Goal: Task Accomplishment & Management: Use online tool/utility

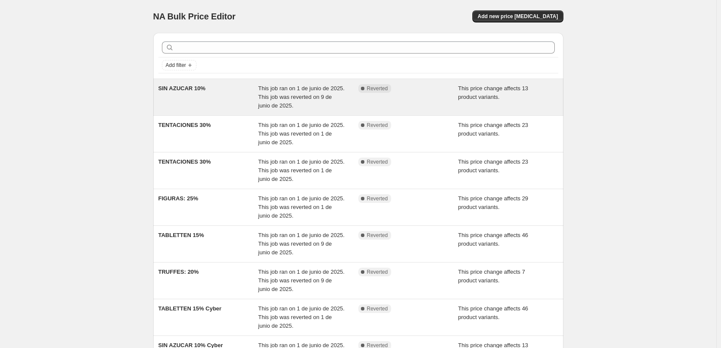
click at [274, 90] on span "This job ran on 1 de junio de 2025. This job was reverted on 9 de junio de 2025." at bounding box center [301, 97] width 86 height 24
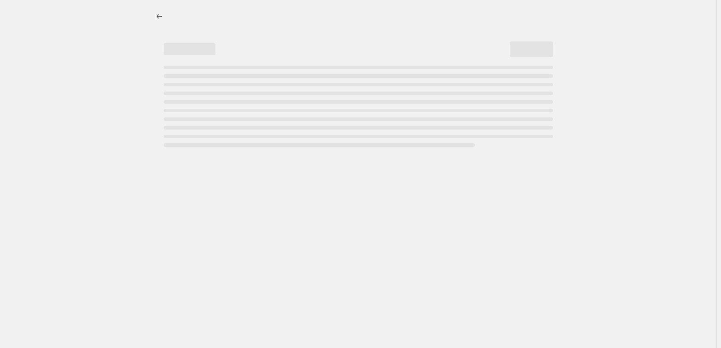
select select "pcap"
select select "tag"
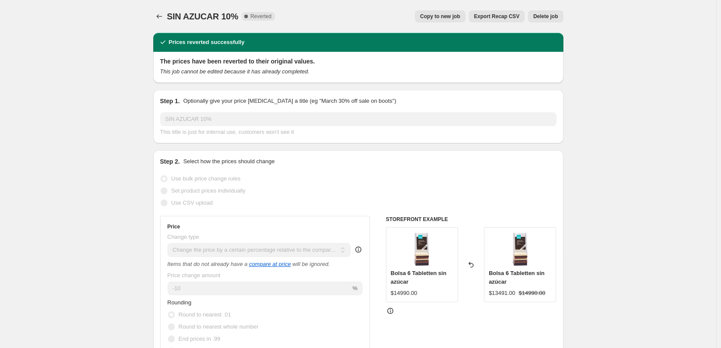
click at [441, 16] on span "Copy to new job" at bounding box center [440, 16] width 40 height 7
select select "pcap"
select select "tag"
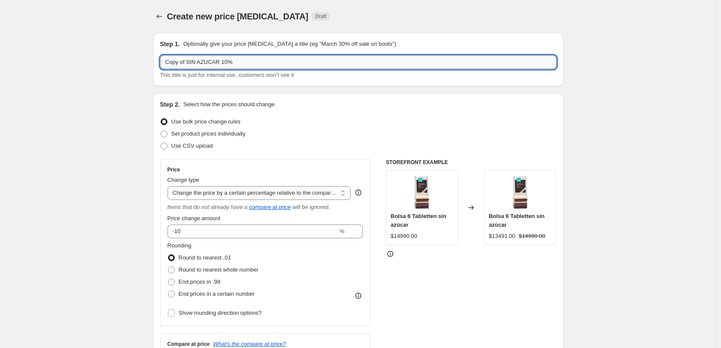
click at [290, 59] on input "Copy of SIN AZUCAR 10%" at bounding box center [358, 62] width 396 height 14
drag, startPoint x: 286, startPoint y: 60, endPoint x: 234, endPoint y: 65, distance: 52.0
click at [234, 65] on input "Copy of SIN AZUCAR 10% cyber 2025" at bounding box center [358, 62] width 396 height 14
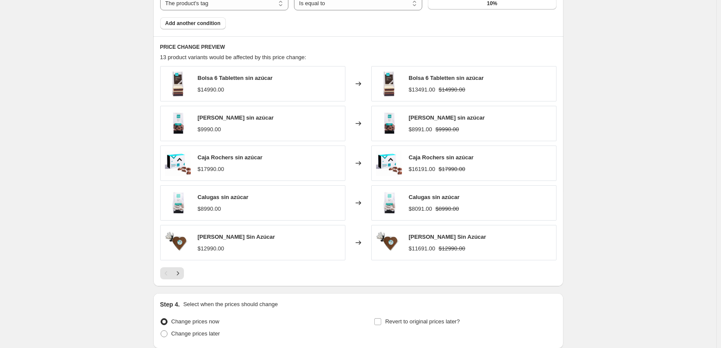
scroll to position [624, 0]
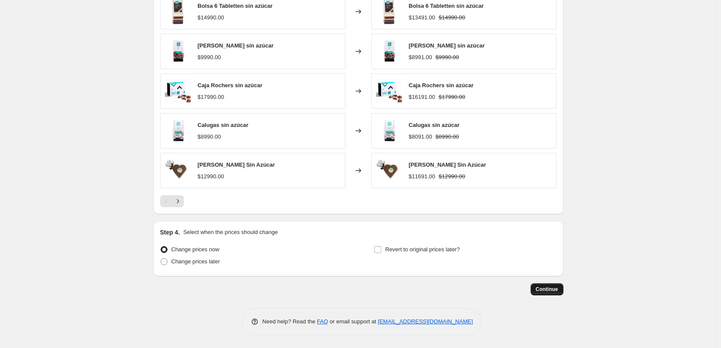
type input "Copy of SIN AZUCAR 10% cyber 2025"
click at [551, 287] on span "Continue" at bounding box center [547, 289] width 22 height 7
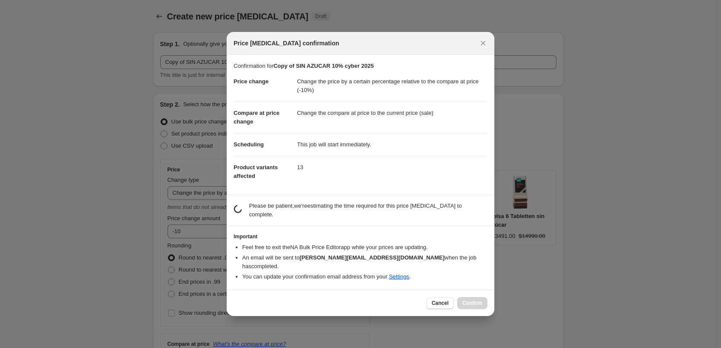
scroll to position [0, 0]
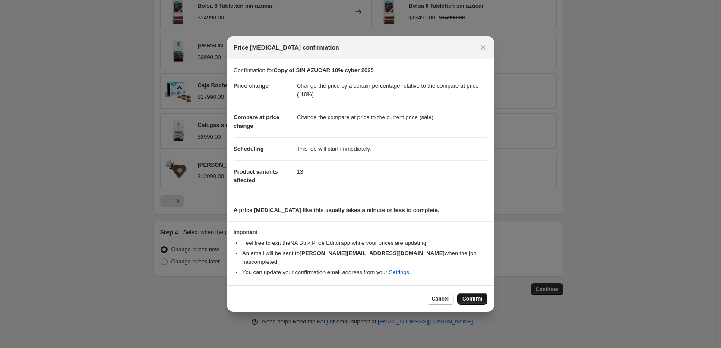
click at [473, 295] on span "Confirm" at bounding box center [472, 298] width 20 height 7
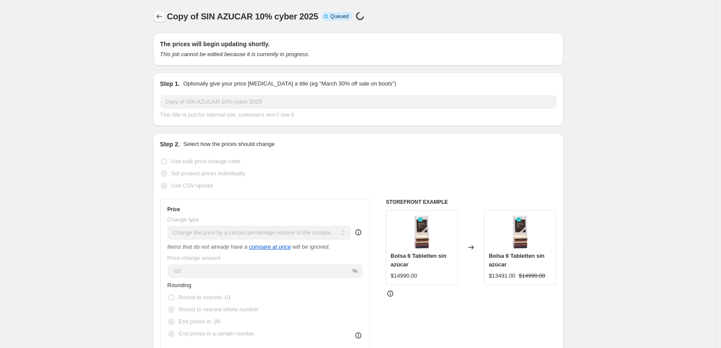
click at [160, 18] on icon "Price change jobs" at bounding box center [159, 16] width 9 height 9
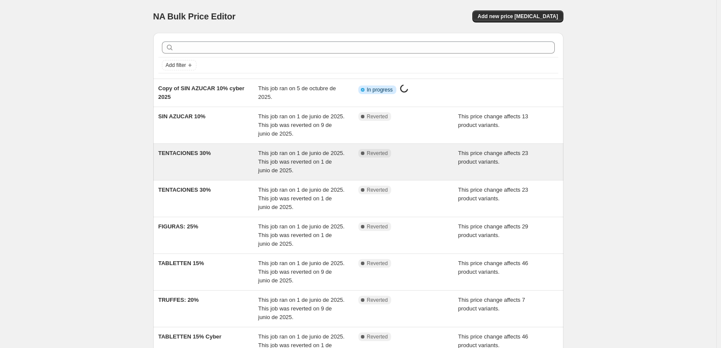
click at [240, 161] on div "TENTACIONES 30%" at bounding box center [208, 162] width 100 height 26
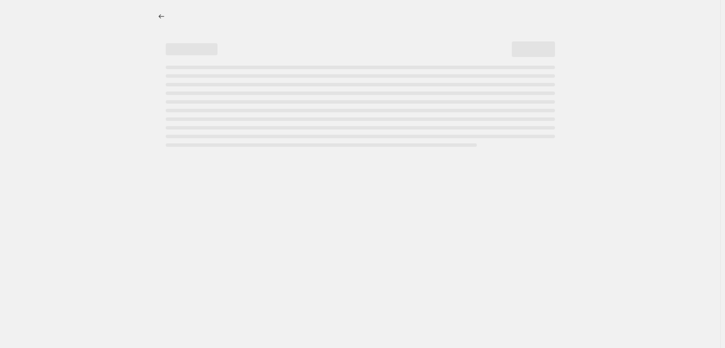
select select "pcap"
select select "tag"
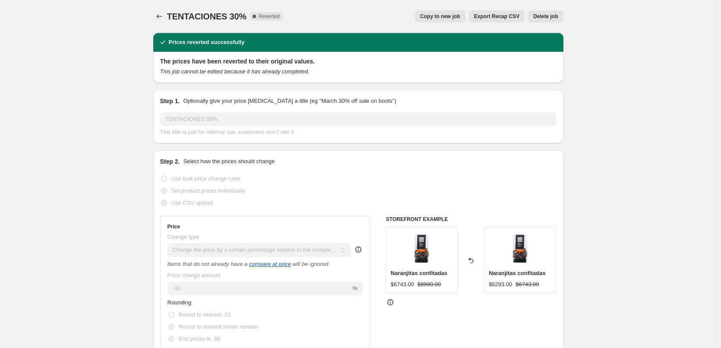
click at [442, 14] on span "Copy to new job" at bounding box center [440, 16] width 40 height 7
select select "pcap"
select select "tag"
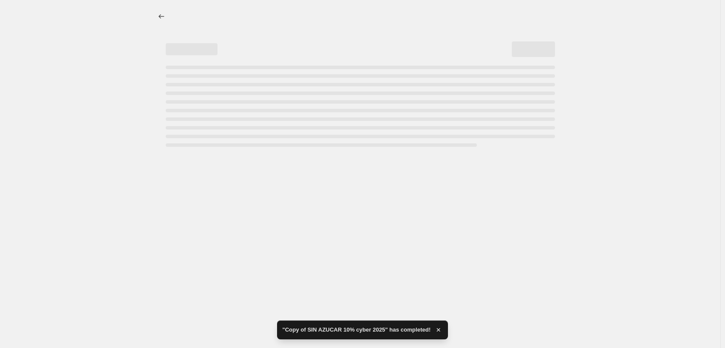
click at [312, 62] on div "Page loading" at bounding box center [357, 103] width 396 height 88
select select "pcap"
select select "tag"
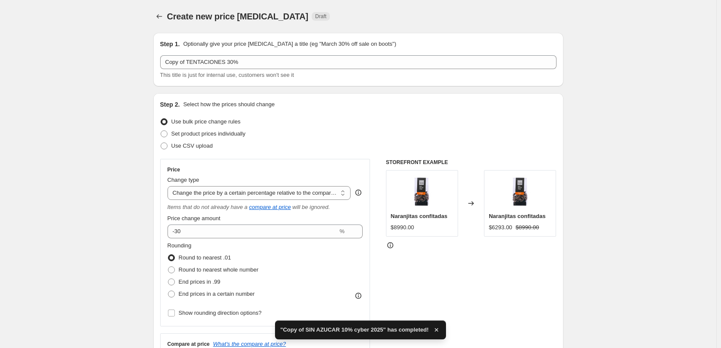
click at [311, 55] on div "Step 1. Optionally give your price change job a title (eg "March 30% off sale o…" at bounding box center [358, 60] width 396 height 40
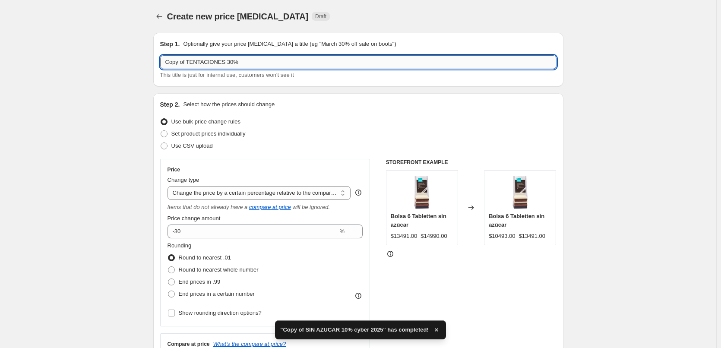
click at [308, 61] on input "Copy of TENTACIONES 30%" at bounding box center [358, 62] width 396 height 14
paste input "cyber 2025"
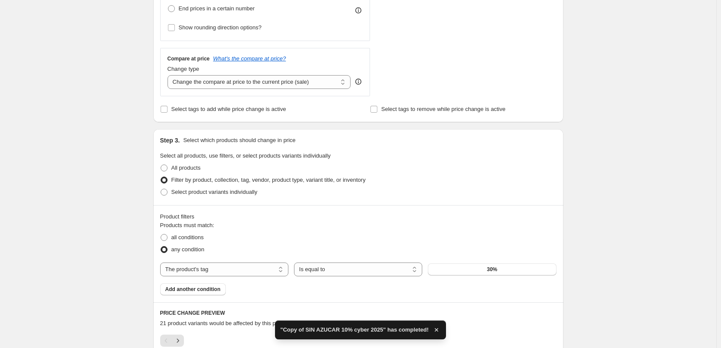
scroll to position [425, 0]
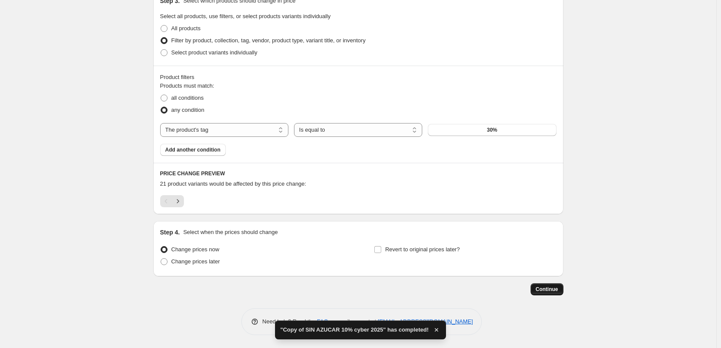
type input "Copy of TENTACIONES 30% cyber 2025"
click at [549, 285] on button "Continue" at bounding box center [546, 289] width 33 height 12
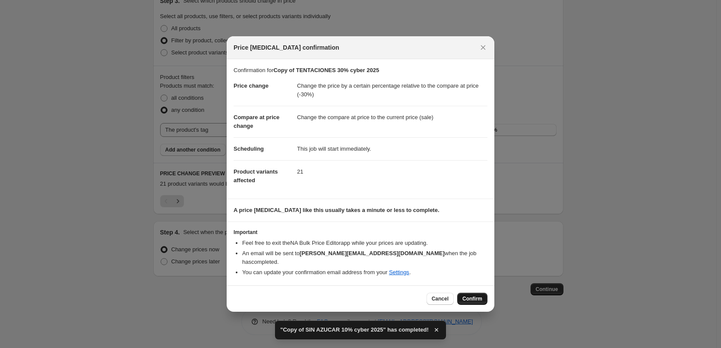
click at [467, 295] on span "Confirm" at bounding box center [472, 298] width 20 height 7
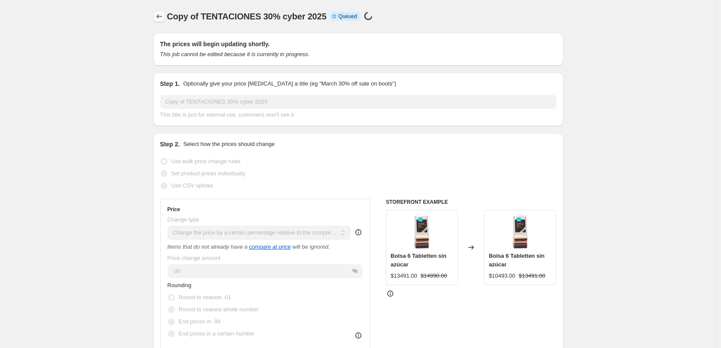
click at [164, 17] on icon "Price change jobs" at bounding box center [159, 16] width 9 height 9
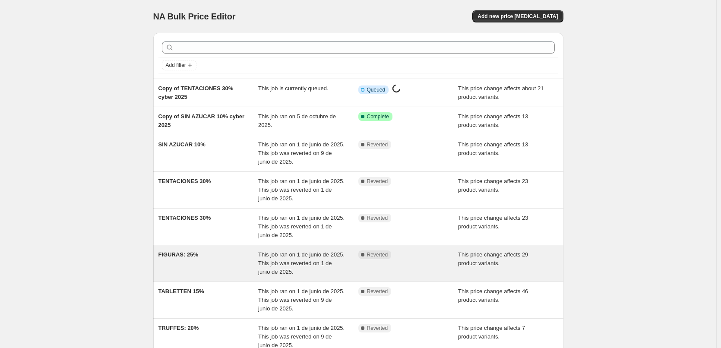
click at [226, 262] on div "FIGURAS: 25%" at bounding box center [208, 263] width 100 height 26
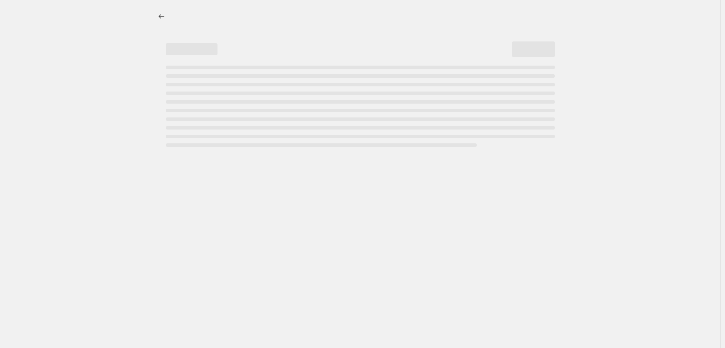
select select "pcap"
select select "tag"
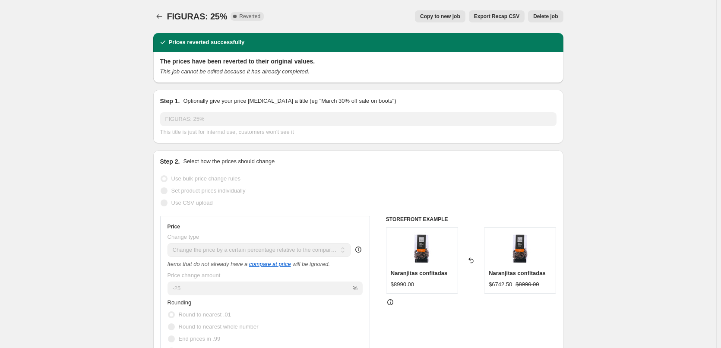
click at [456, 19] on span "Copy to new job" at bounding box center [440, 16] width 40 height 7
select select "pcap"
select select "tag"
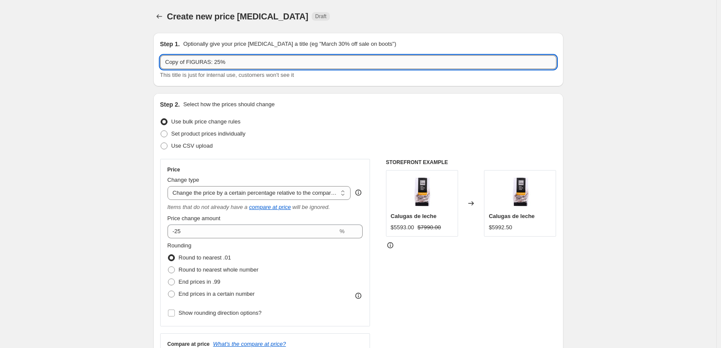
click at [285, 59] on input "Copy of FIGURAS: 25%" at bounding box center [358, 62] width 396 height 14
paste input "cyber 2025"
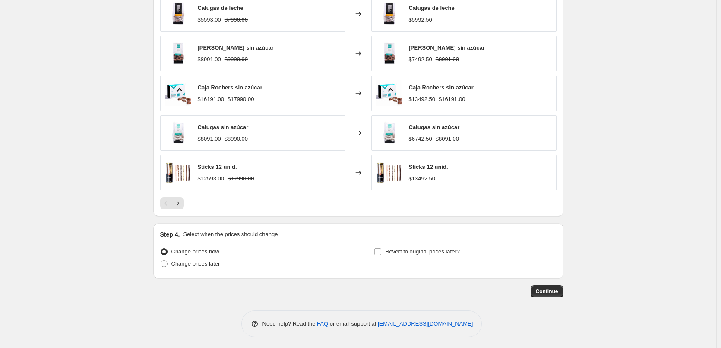
scroll to position [624, 0]
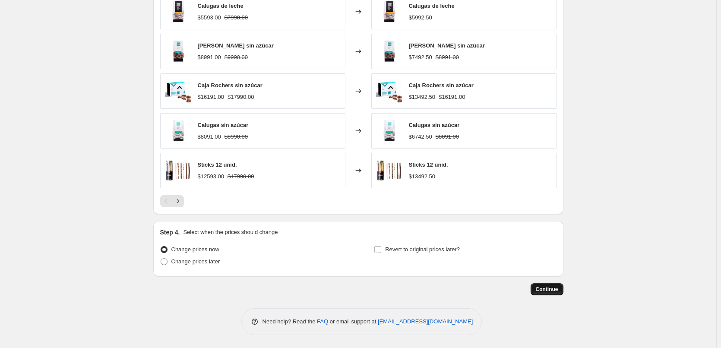
type input "Copy of FIGURAS: 25% cyber 2025"
click at [543, 290] on span "Continue" at bounding box center [547, 289] width 22 height 7
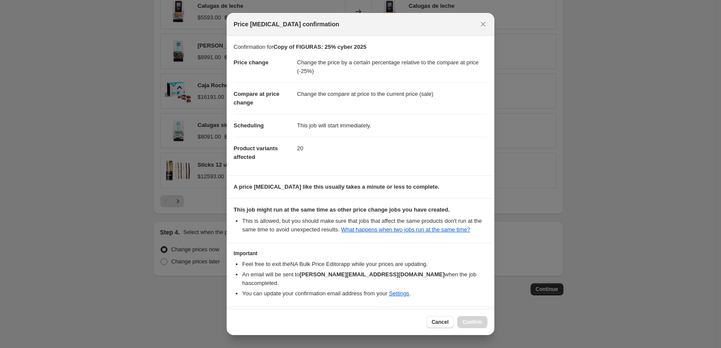
drag, startPoint x: 472, startPoint y: 321, endPoint x: 445, endPoint y: 314, distance: 27.7
click at [473, 321] on div "Cancel Confirm" at bounding box center [456, 322] width 61 height 12
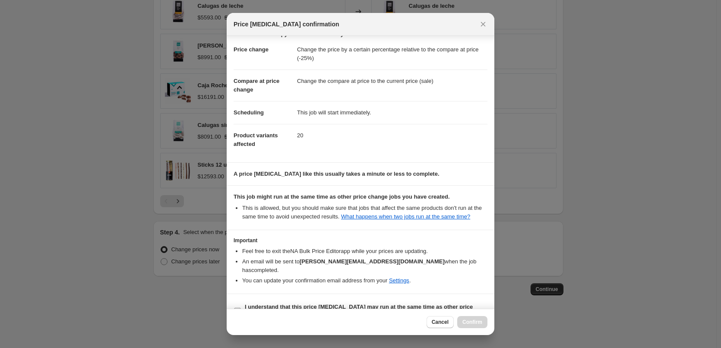
scroll to position [24, 0]
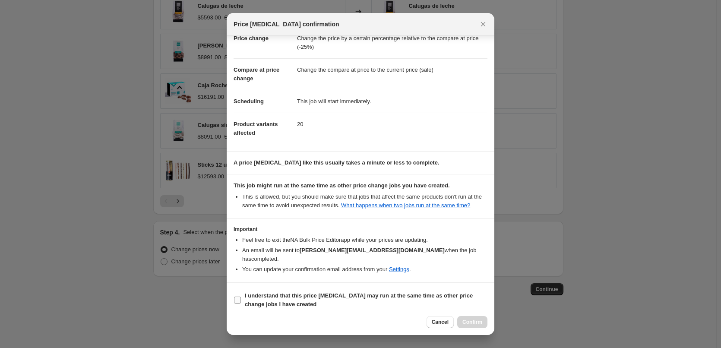
click at [264, 292] on b "I understand that this price change job may run at the same time as other price…" at bounding box center [359, 299] width 228 height 15
click at [241, 296] on input "I understand that this price change job may run at the same time as other price…" at bounding box center [237, 299] width 7 height 7
checkbox input "true"
click at [477, 321] on span "Confirm" at bounding box center [472, 321] width 20 height 7
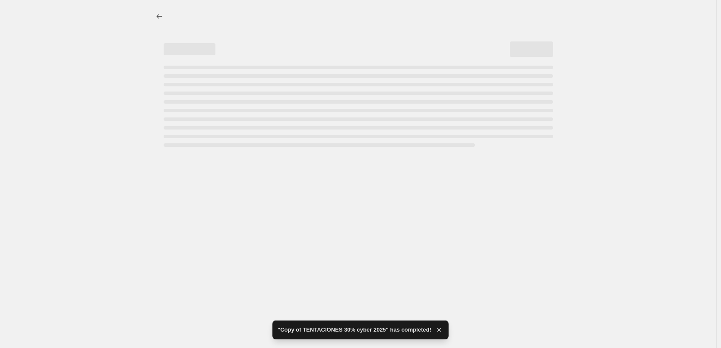
select select "pcap"
select select "tag"
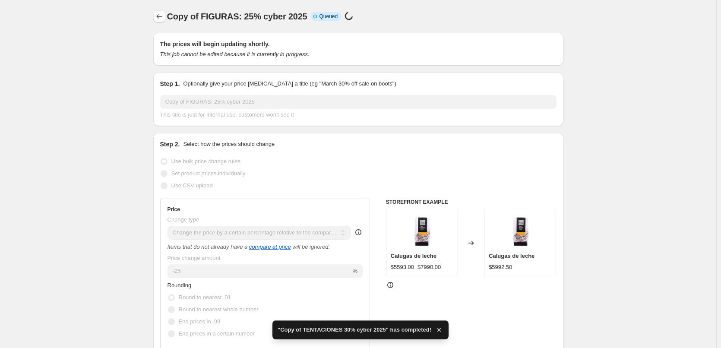
click at [160, 16] on icon "Price change jobs" at bounding box center [159, 16] width 9 height 9
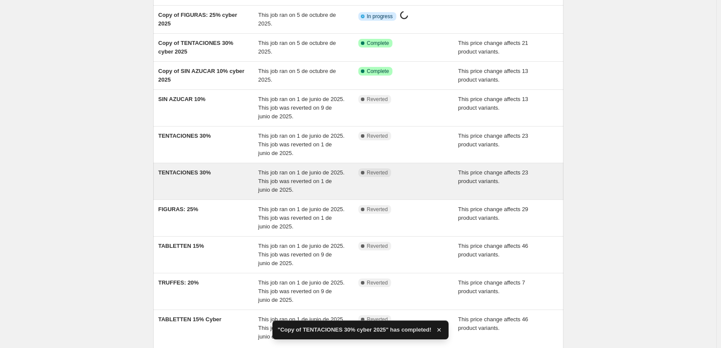
scroll to position [144, 0]
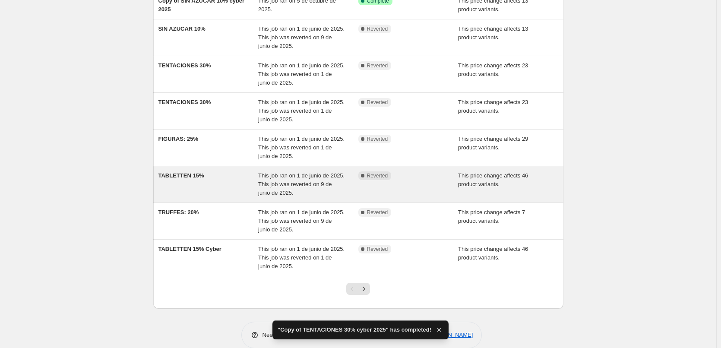
click at [229, 178] on div "TABLETTEN 15%" at bounding box center [208, 184] width 100 height 26
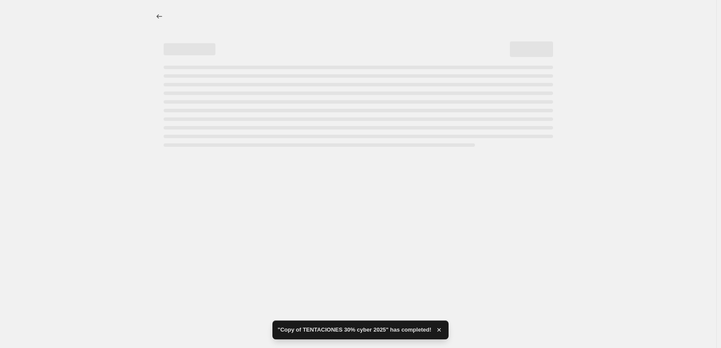
select select "pcap"
select select "tag"
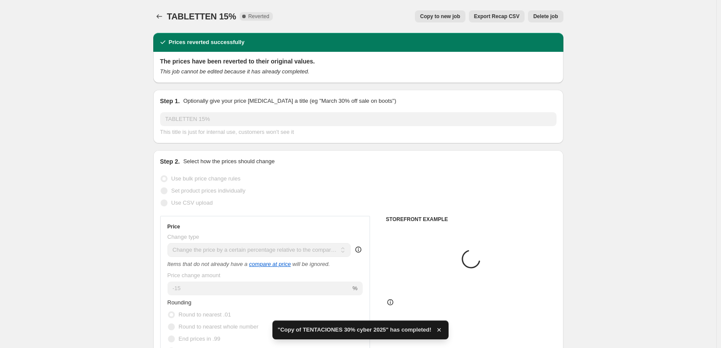
click at [459, 16] on span "Copy to new job" at bounding box center [440, 16] width 40 height 7
select select "pcap"
select select "tag"
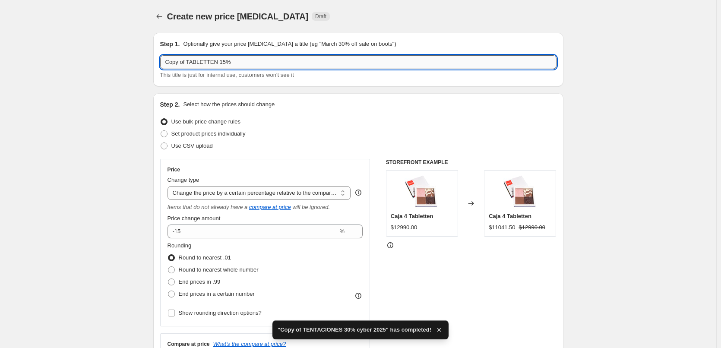
click at [333, 62] on input "Copy of TABLETTEN 15%" at bounding box center [358, 62] width 396 height 14
paste input "cyber 2025"
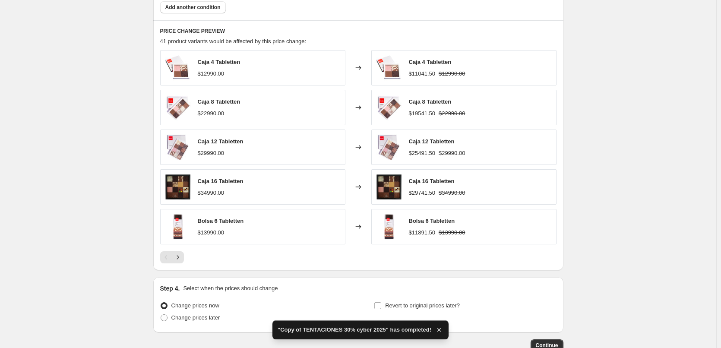
scroll to position [624, 0]
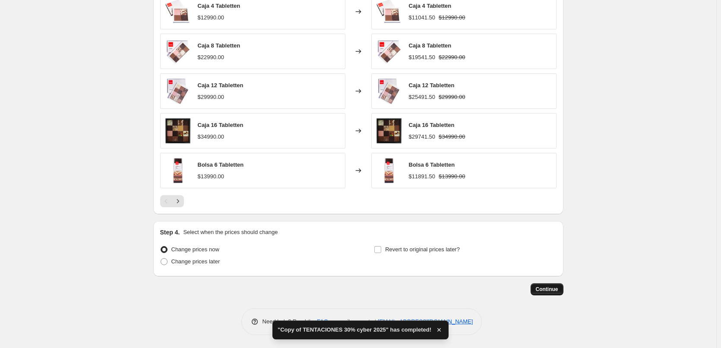
type input "Copy of TABLETTEN 15% cyber 2025"
click at [546, 288] on span "Continue" at bounding box center [547, 289] width 22 height 7
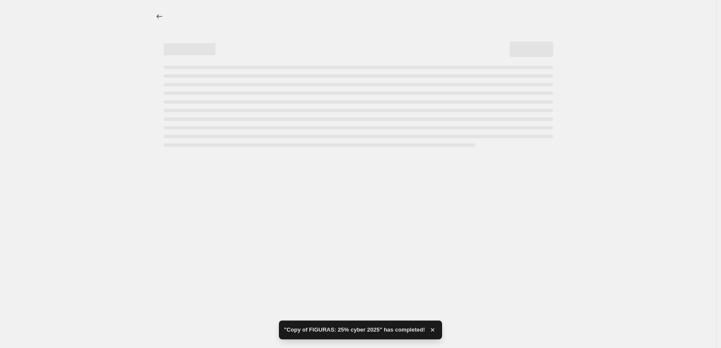
scroll to position [0, 0]
select select "pcap"
select select "tag"
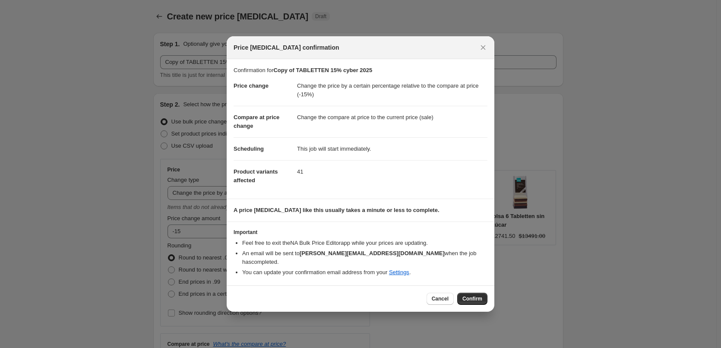
click at [473, 295] on span "Confirm" at bounding box center [472, 298] width 20 height 7
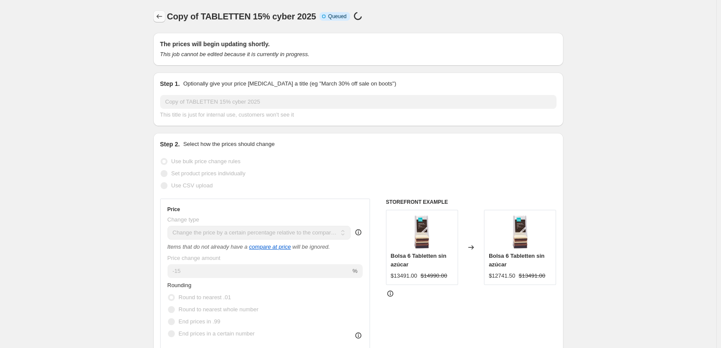
click at [163, 19] on icon "Price change jobs" at bounding box center [159, 16] width 9 height 9
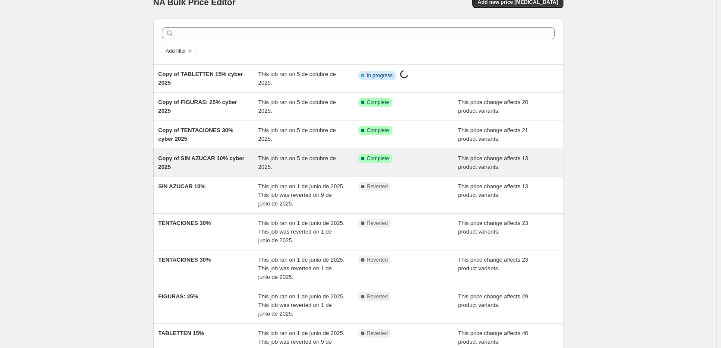
scroll to position [148, 0]
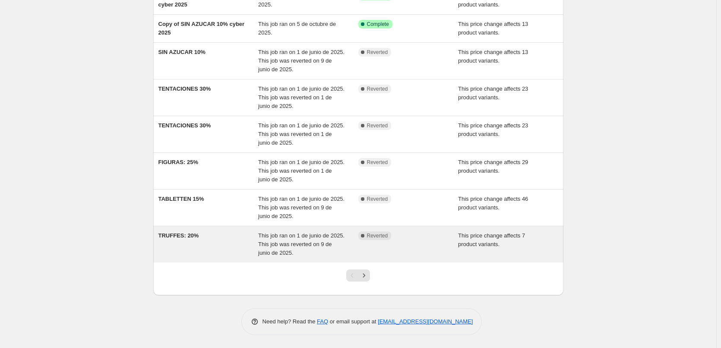
click at [204, 238] on div "TRUFFES: 20%" at bounding box center [208, 244] width 100 height 26
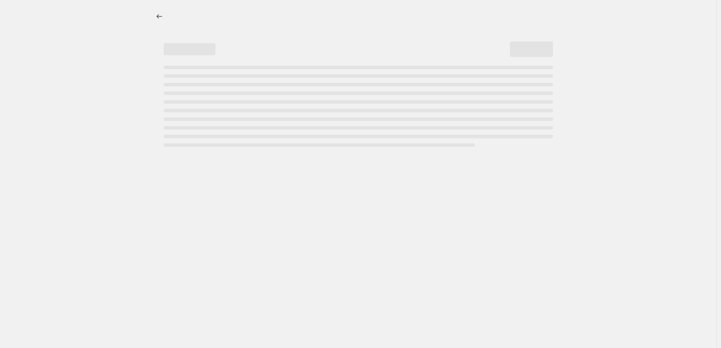
select select "pcap"
select select "tag"
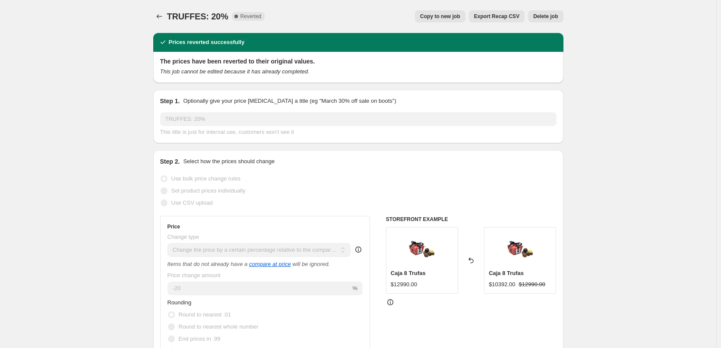
click at [446, 15] on span "Copy to new job" at bounding box center [440, 16] width 40 height 7
select select "pcap"
select select "tag"
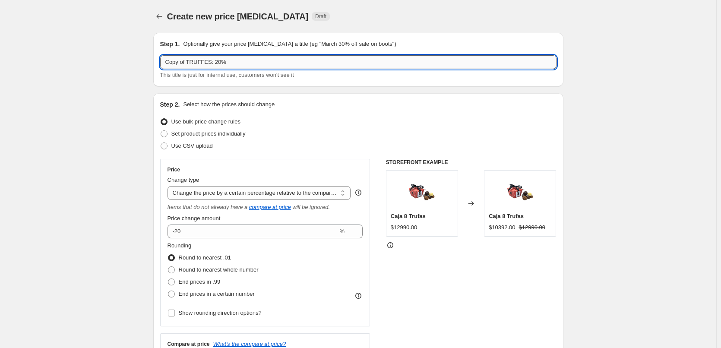
click at [378, 60] on input "Copy of TRUFFES: 20%" at bounding box center [358, 62] width 396 height 14
paste input "cyber 2025"
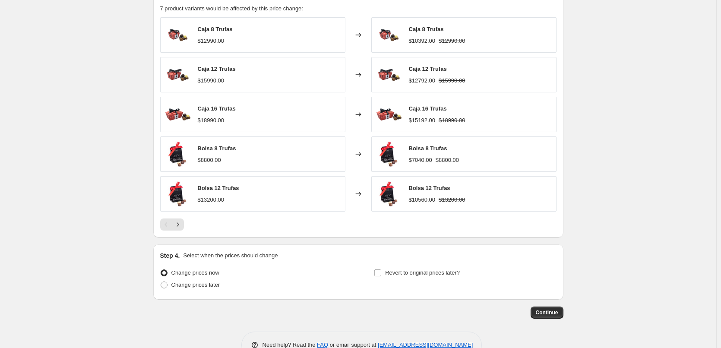
scroll to position [624, 0]
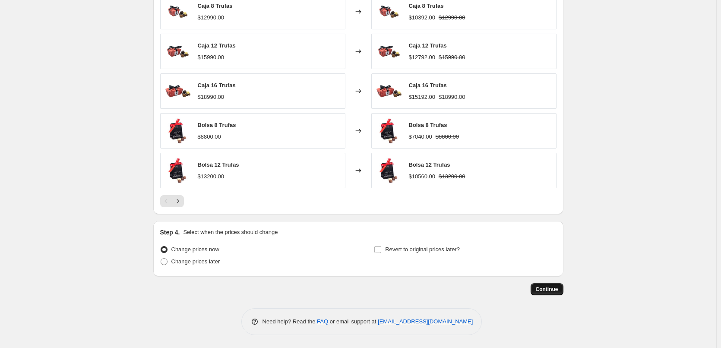
type input "Copy of TRUFFES: 20% cyber 2025"
click at [547, 292] on span "Continue" at bounding box center [547, 289] width 22 height 7
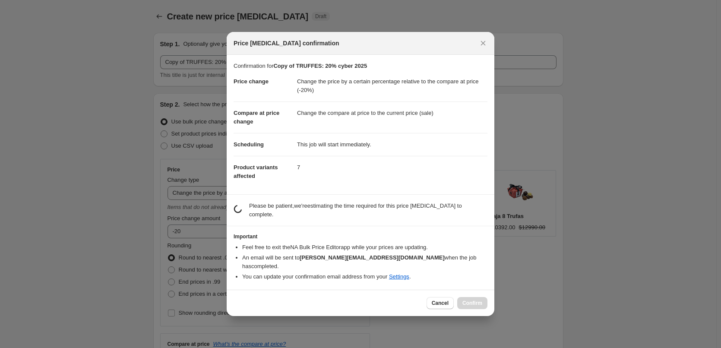
scroll to position [0, 0]
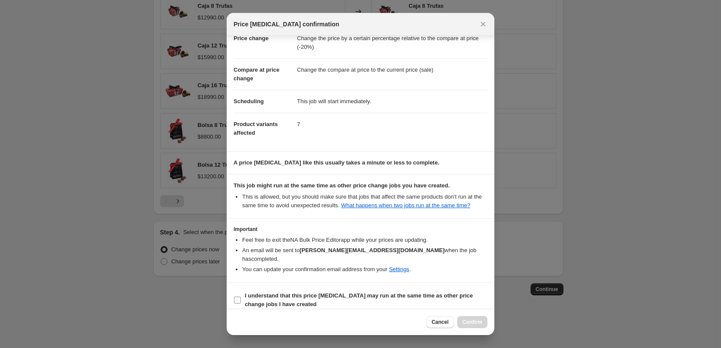
click at [272, 292] on b "I understand that this price change job may run at the same time as other price…" at bounding box center [359, 299] width 228 height 15
click at [241, 296] on input "I understand that this price change job may run at the same time as other price…" at bounding box center [237, 299] width 7 height 7
checkbox input "true"
click at [470, 321] on span "Confirm" at bounding box center [472, 321] width 20 height 7
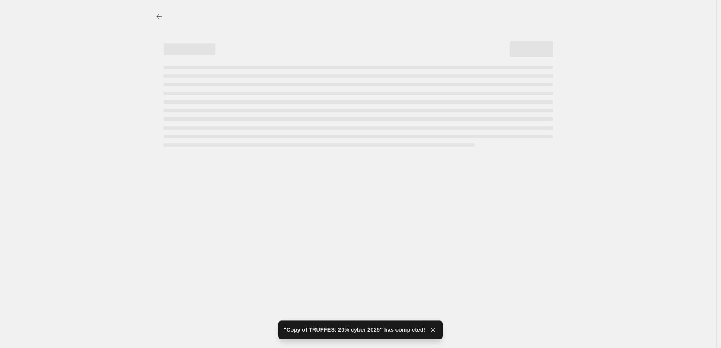
select select "pcap"
select select "tag"
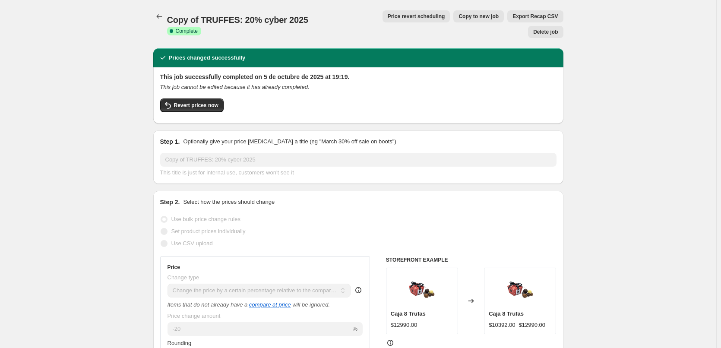
select select "pcap"
select select "tag"
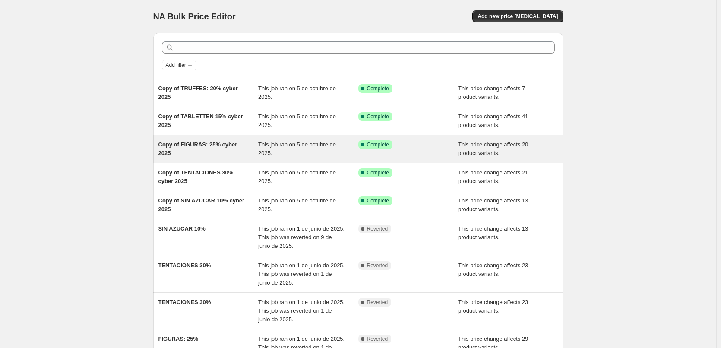
click at [292, 153] on div "This job ran on 5 de octubre de 2025." at bounding box center [308, 148] width 100 height 17
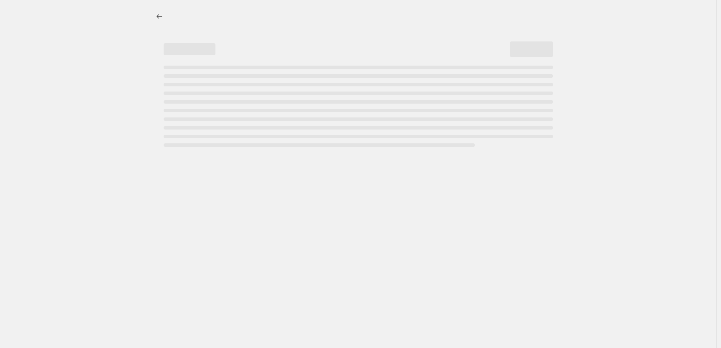
select select "pcap"
select select "tag"
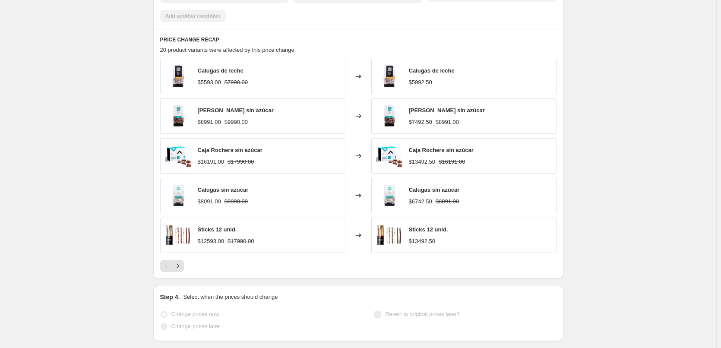
scroll to position [687, 0]
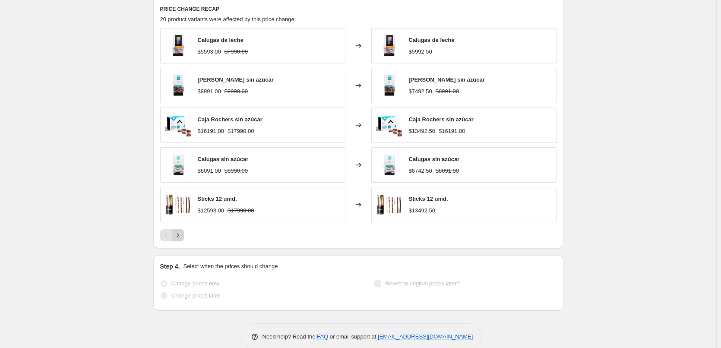
click at [184, 229] on button "Next" at bounding box center [178, 235] width 12 height 12
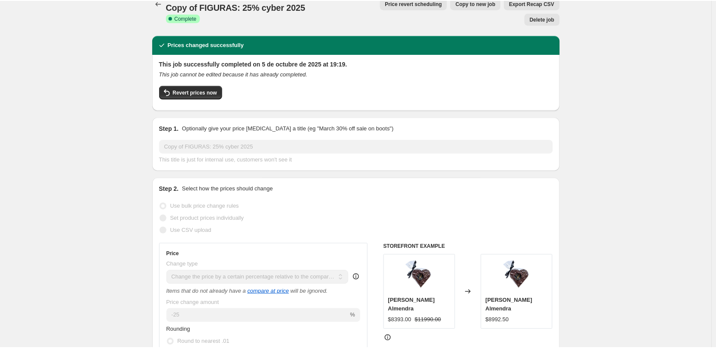
scroll to position [0, 0]
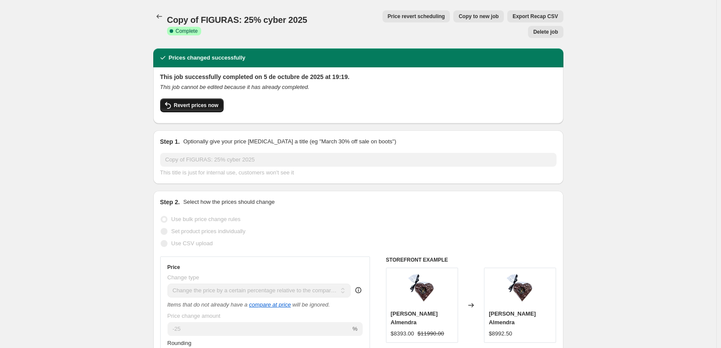
click at [203, 102] on span "Revert prices now" at bounding box center [196, 105] width 44 height 7
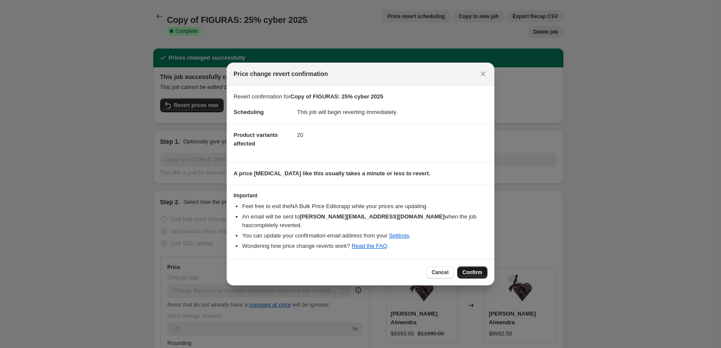
click at [473, 271] on span "Confirm" at bounding box center [472, 272] width 20 height 7
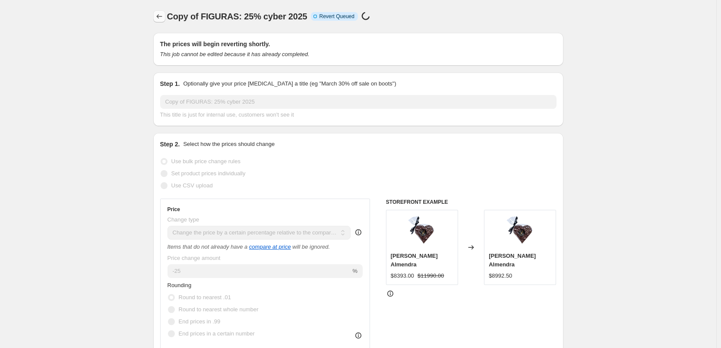
click at [158, 18] on icon "Price change jobs" at bounding box center [159, 16] width 9 height 9
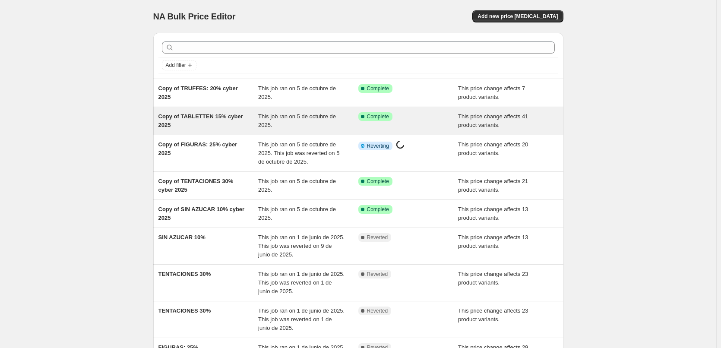
click at [214, 114] on span "Copy of TABLETTEN 15% cyber 2025" at bounding box center [200, 120] width 85 height 15
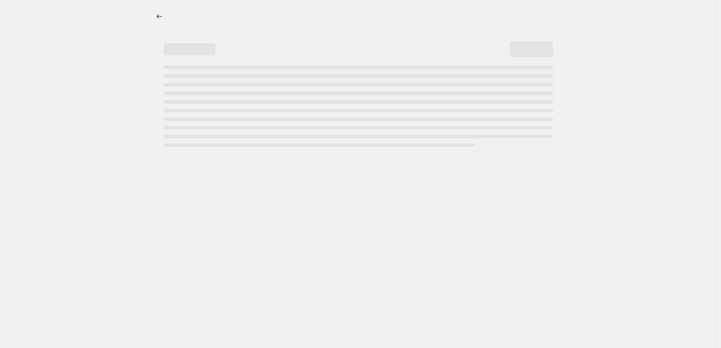
select select "pcap"
select select "tag"
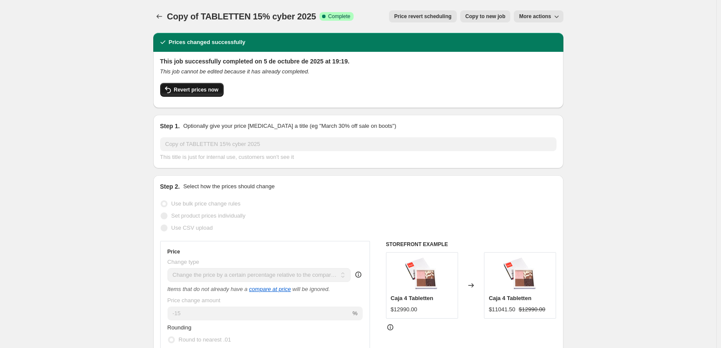
click at [205, 92] on span "Revert prices now" at bounding box center [196, 89] width 44 height 7
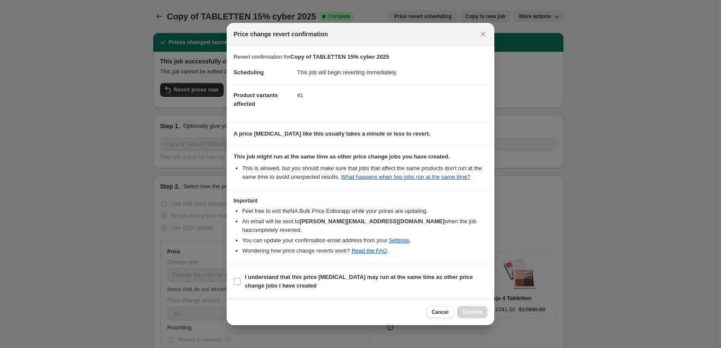
drag, startPoint x: 331, startPoint y: 272, endPoint x: 473, endPoint y: 309, distance: 147.2
click at [337, 274] on b "I understand that this price change job may run at the same time as other price…" at bounding box center [359, 281] width 228 height 15
click at [479, 311] on div "Cancel Confirm" at bounding box center [456, 312] width 61 height 12
click at [324, 274] on b "I understand that this price change job may run at the same time as other price…" at bounding box center [359, 281] width 228 height 15
click at [241, 278] on input "I understand that this price change job may run at the same time as other price…" at bounding box center [237, 281] width 7 height 7
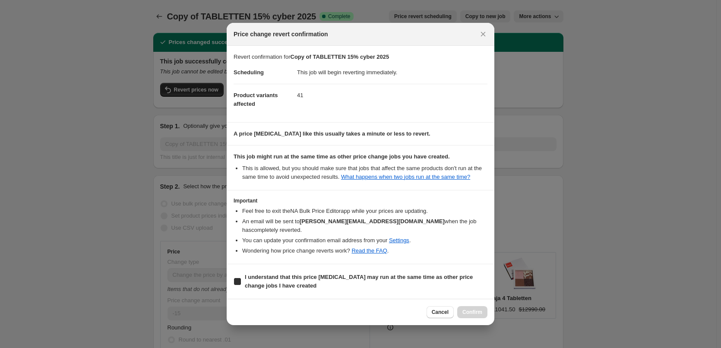
checkbox input "true"
click at [475, 306] on button "Confirm" at bounding box center [472, 312] width 30 height 12
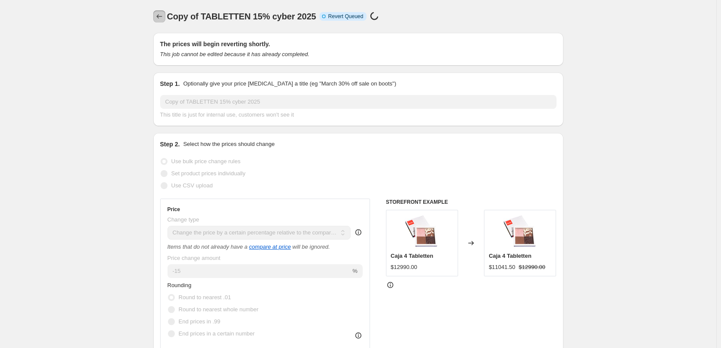
click at [158, 17] on icon "Price change jobs" at bounding box center [159, 16] width 9 height 9
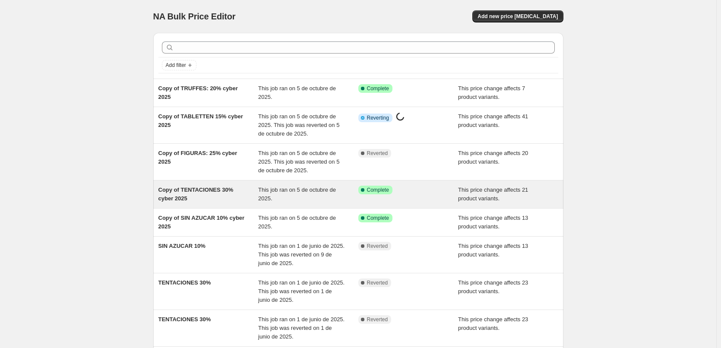
click at [230, 195] on div "Copy of TENTACIONES 30% cyber 2025" at bounding box center [208, 194] width 100 height 17
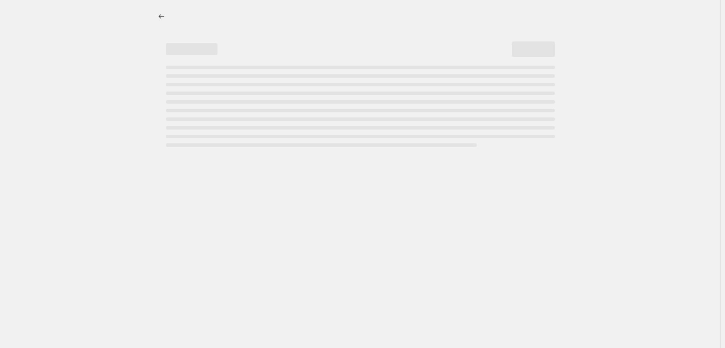
select select "pcap"
select select "tag"
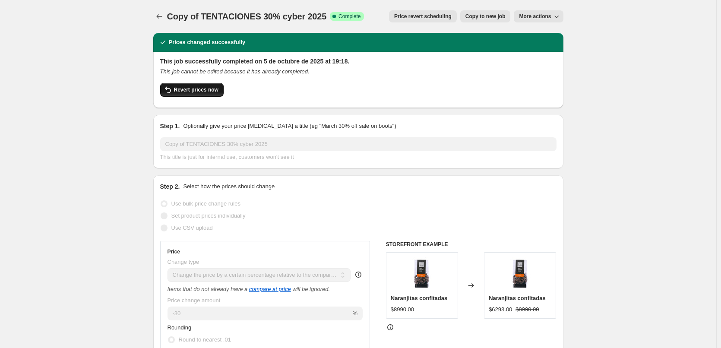
click at [202, 86] on button "Revert prices now" at bounding box center [191, 90] width 63 height 14
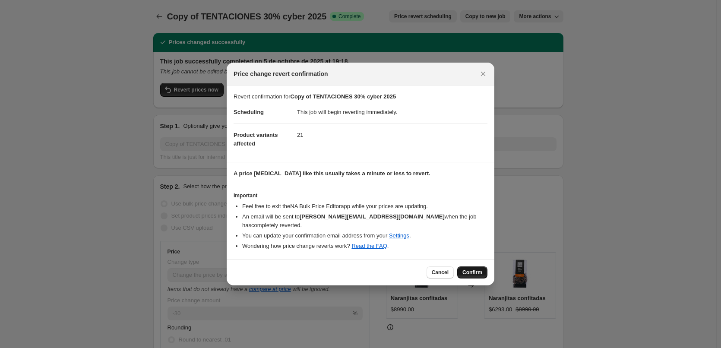
click at [472, 269] on span "Confirm" at bounding box center [472, 272] width 20 height 7
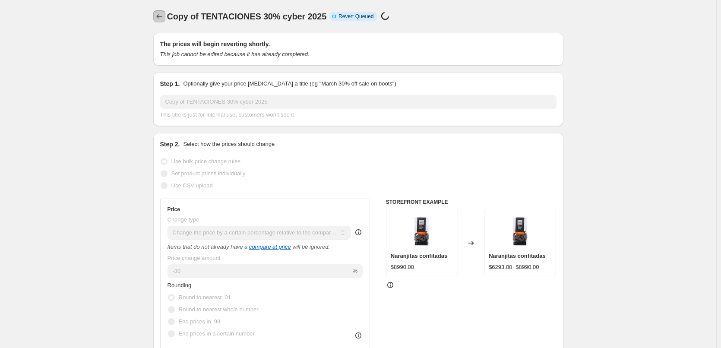
click at [161, 16] on icon "Price change jobs" at bounding box center [159, 16] width 9 height 9
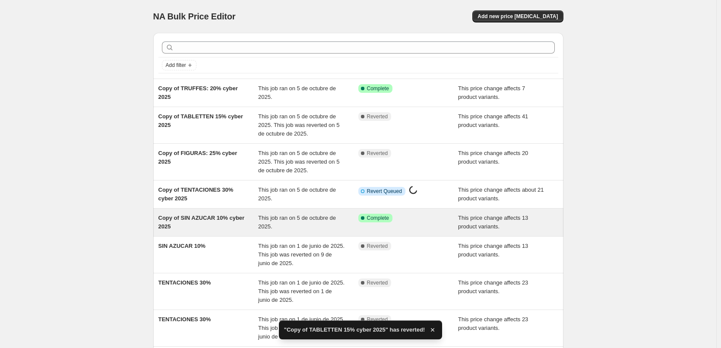
click at [217, 220] on span "Copy of SIN AZUCAR 10% cyber 2025" at bounding box center [201, 221] width 86 height 15
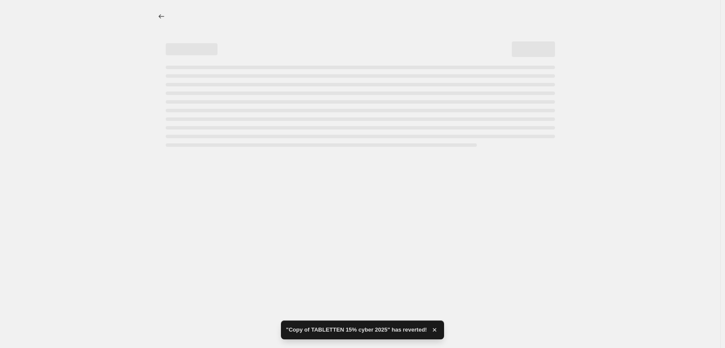
select select "pcap"
select select "tag"
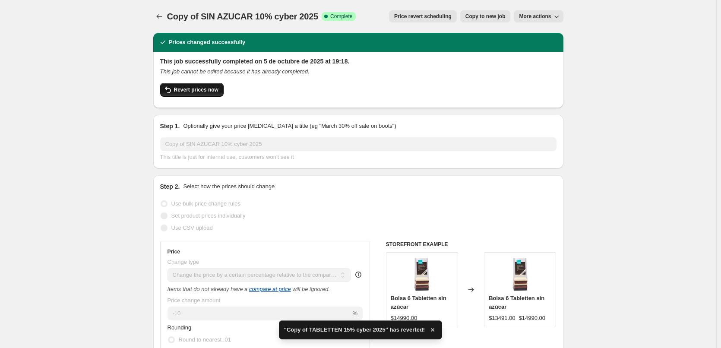
drag, startPoint x: 424, startPoint y: 20, endPoint x: 187, endPoint y: 86, distance: 246.1
click at [187, 86] on button "Revert prices now" at bounding box center [191, 90] width 63 height 14
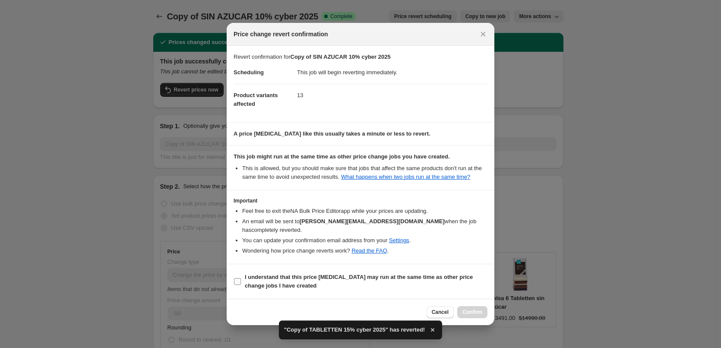
click at [372, 274] on b "I understand that this price change job may run at the same time as other price…" at bounding box center [359, 281] width 228 height 15
click at [241, 278] on input "I understand that this price change job may run at the same time as other price…" at bounding box center [237, 281] width 7 height 7
checkbox input "true"
click at [480, 309] on span "Confirm" at bounding box center [472, 312] width 20 height 7
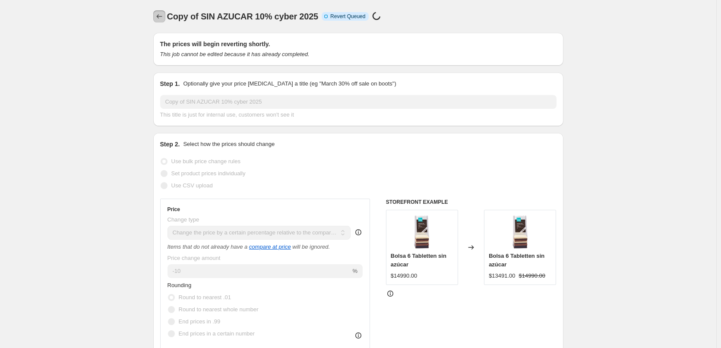
click at [161, 15] on icon "Price change jobs" at bounding box center [159, 16] width 9 height 9
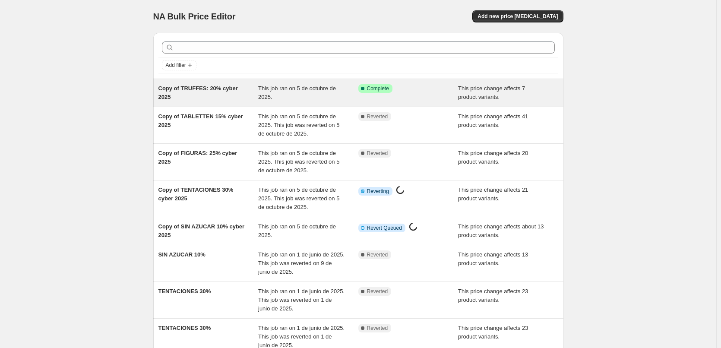
click at [214, 91] on span "Copy of TRUFFES: 20% cyber 2025" at bounding box center [197, 92] width 79 height 15
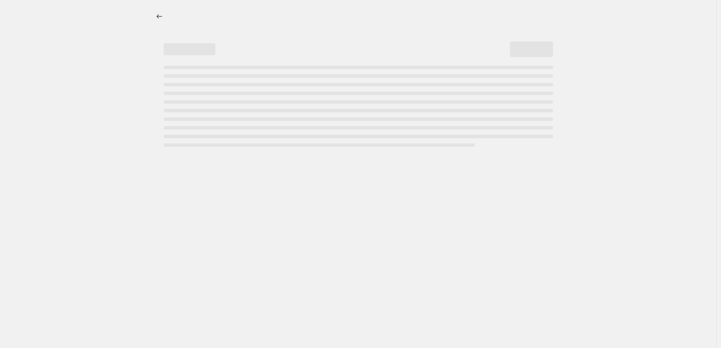
select select "pcap"
select select "tag"
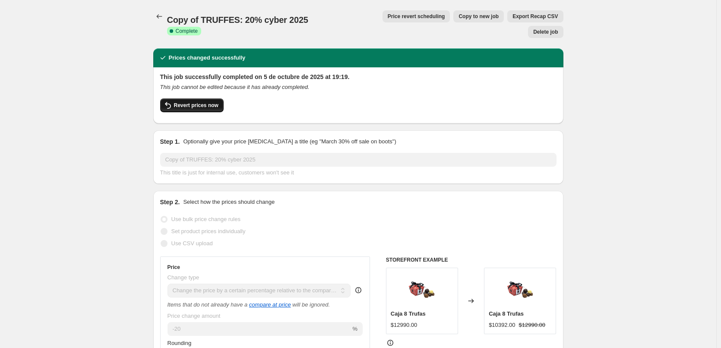
click at [207, 102] on span "Revert prices now" at bounding box center [196, 105] width 44 height 7
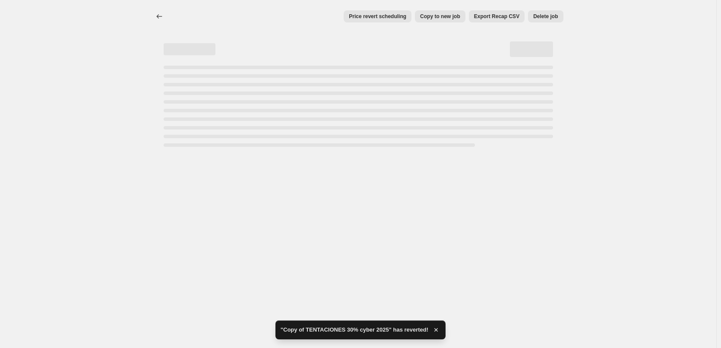
select select "pcap"
select select "tag"
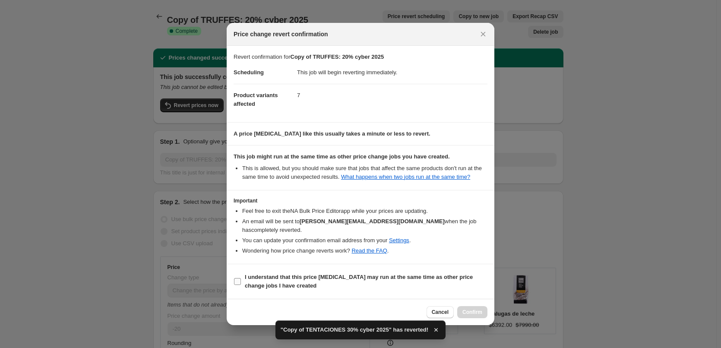
click at [322, 275] on b "I understand that this price change job may run at the same time as other price…" at bounding box center [359, 281] width 228 height 15
click at [241, 278] on input "I understand that this price change job may run at the same time as other price…" at bounding box center [237, 281] width 7 height 7
checkbox input "true"
click at [469, 309] on span "Confirm" at bounding box center [472, 312] width 20 height 7
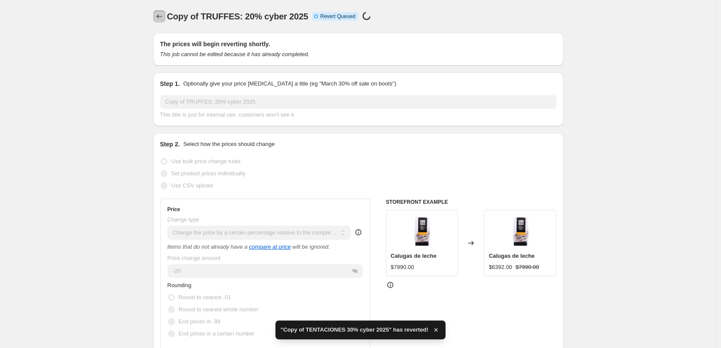
click at [161, 19] on icon "Price change jobs" at bounding box center [159, 16] width 9 height 9
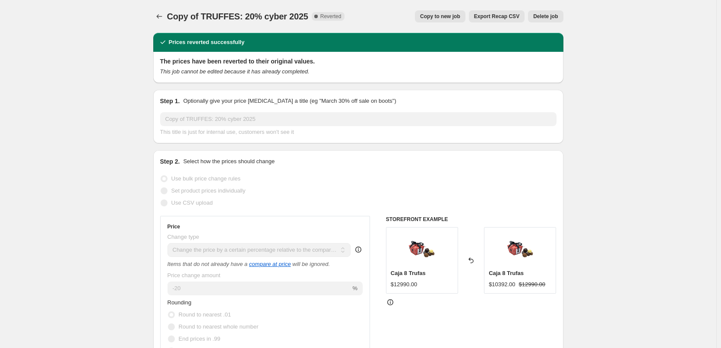
select select "pcap"
select select "tag"
drag, startPoint x: 0, startPoint y: 0, endPoint x: 99, endPoint y: 133, distance: 165.9
click at [162, 16] on icon "Price change jobs" at bounding box center [159, 16] width 9 height 9
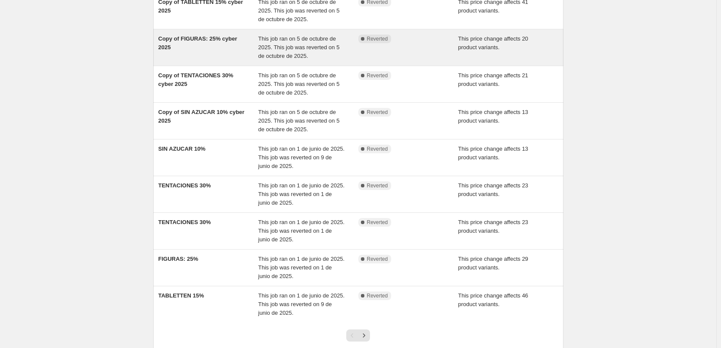
scroll to position [144, 0]
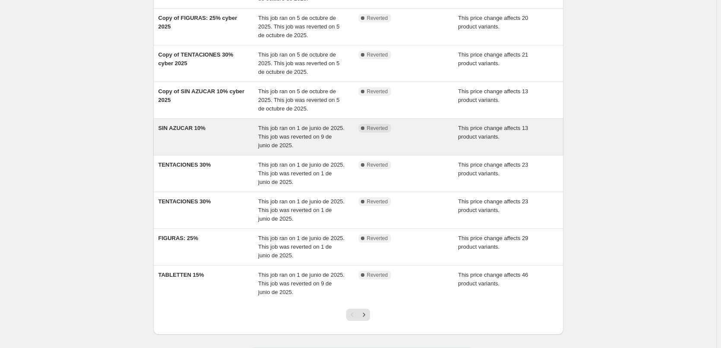
click at [201, 130] on span "SIN AZUCAR 10%" at bounding box center [181, 128] width 47 height 6
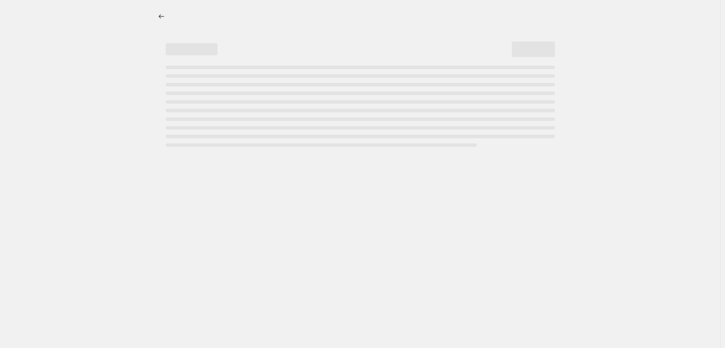
select select "pcap"
select select "tag"
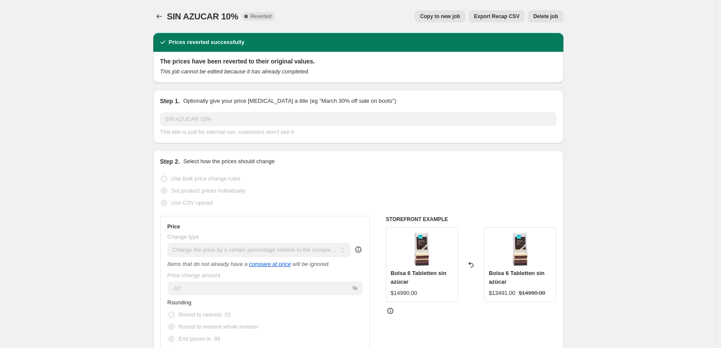
click at [445, 19] on span "Copy to new job" at bounding box center [440, 16] width 40 height 7
select select "pcap"
select select "tag"
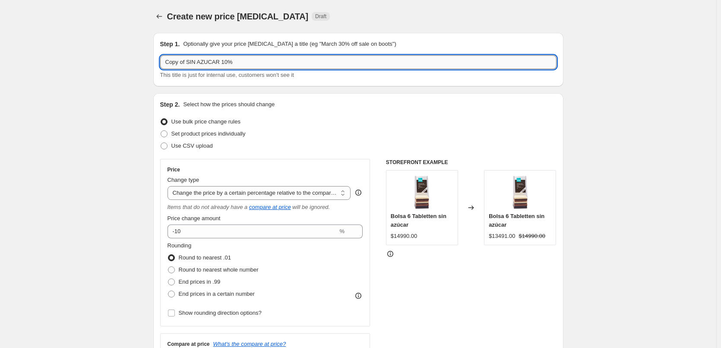
click at [285, 63] on input "Copy of SIN AZUCAR 10%" at bounding box center [358, 62] width 396 height 14
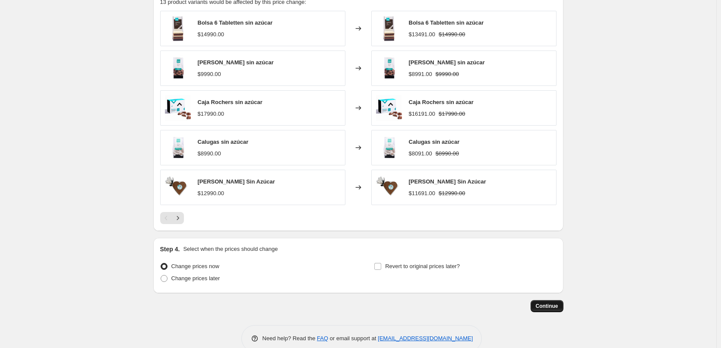
scroll to position [624, 0]
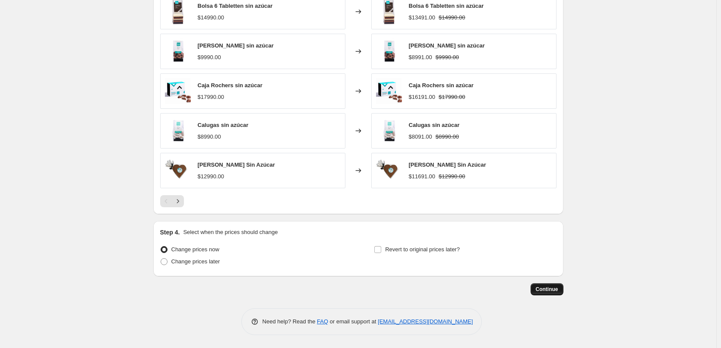
click at [548, 293] on span "Continue" at bounding box center [547, 289] width 22 height 7
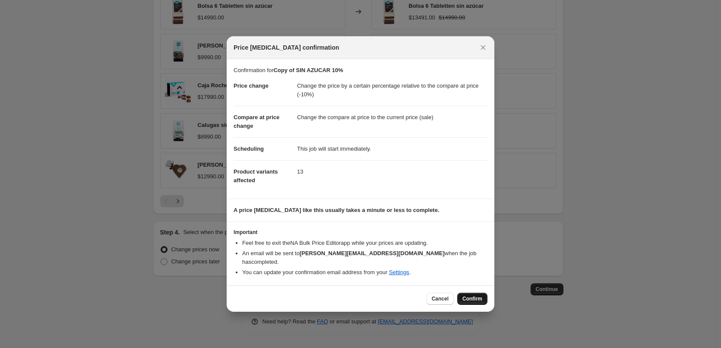
drag, startPoint x: 461, startPoint y: 292, endPoint x: 472, endPoint y: 295, distance: 10.8
click at [472, 295] on button "Confirm" at bounding box center [472, 299] width 30 height 12
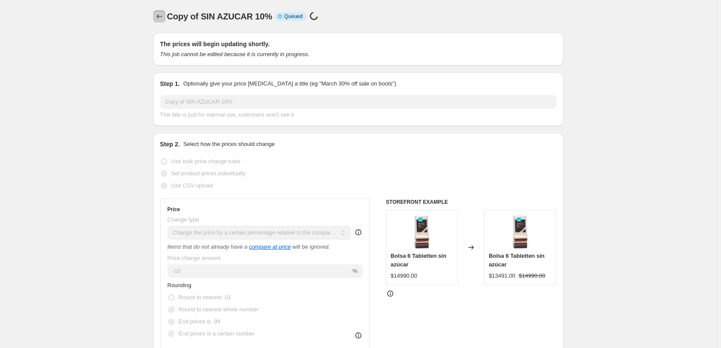
click at [158, 16] on icon "Price change jobs" at bounding box center [159, 16] width 9 height 9
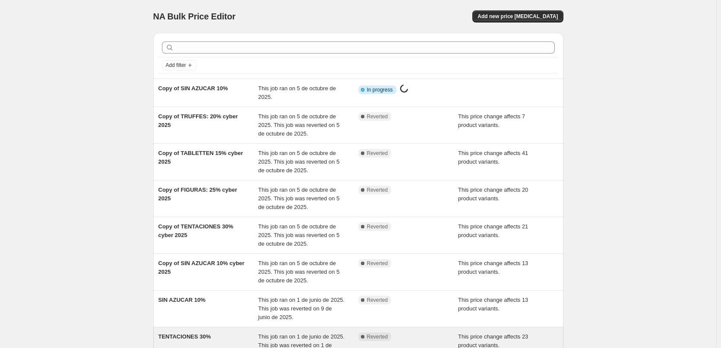
scroll to position [174, 0]
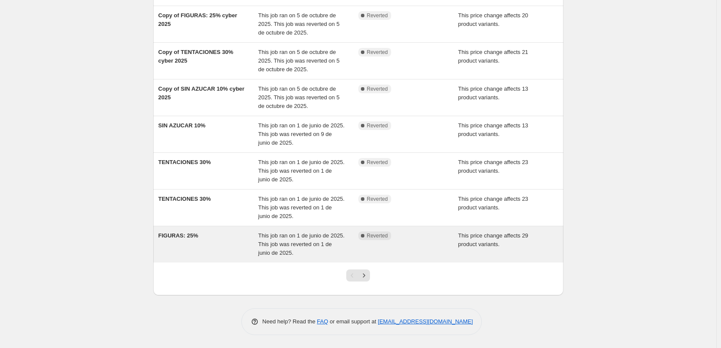
click at [182, 239] on div "FIGURAS: 25%" at bounding box center [208, 244] width 100 height 26
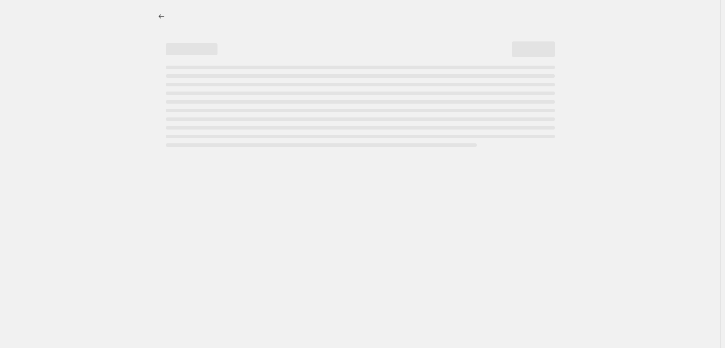
select select "pcap"
select select "tag"
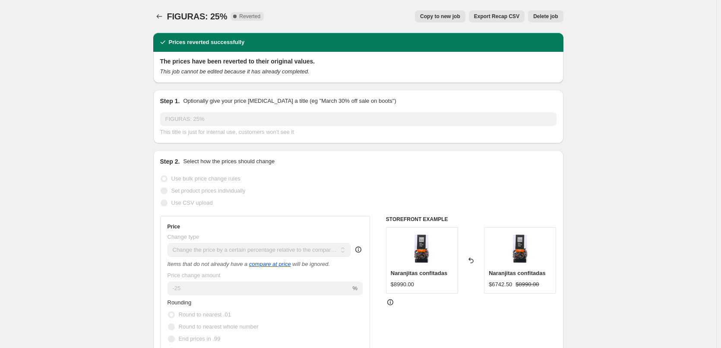
click at [441, 15] on span "Copy to new job" at bounding box center [440, 16] width 40 height 7
select select "pcap"
select select "tag"
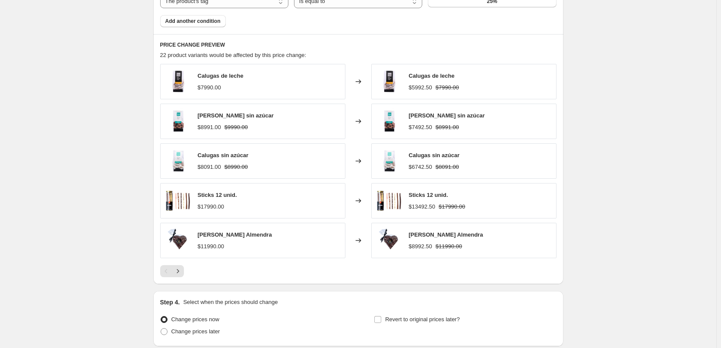
scroll to position [624, 0]
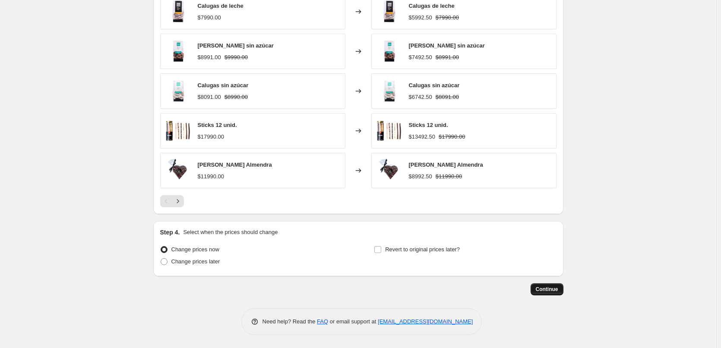
drag, startPoint x: 541, startPoint y: 279, endPoint x: 554, endPoint y: 288, distance: 16.1
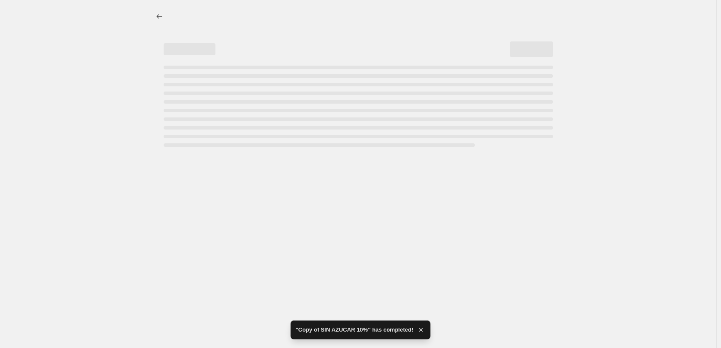
select select "pcap"
select select "tag"
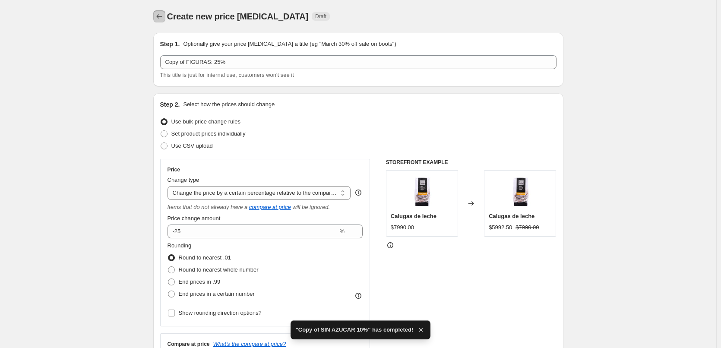
click at [159, 13] on icon "Price change jobs" at bounding box center [159, 16] width 9 height 9
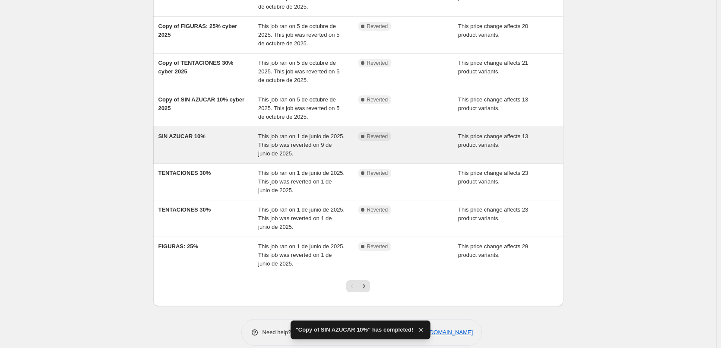
scroll to position [174, 0]
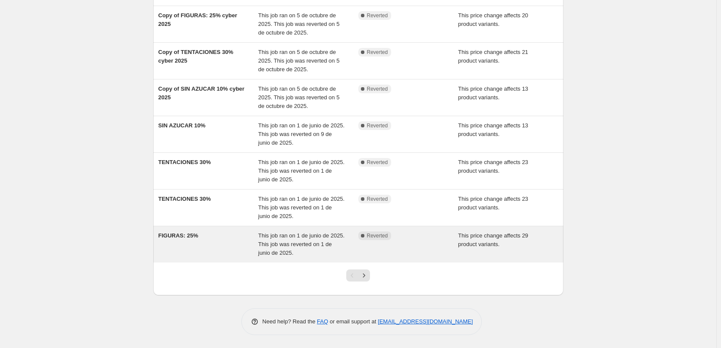
click at [209, 236] on div "FIGURAS: 25%" at bounding box center [208, 244] width 100 height 26
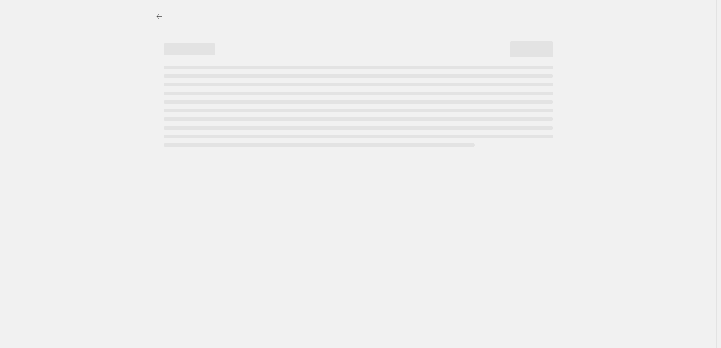
select select "pcap"
select select "tag"
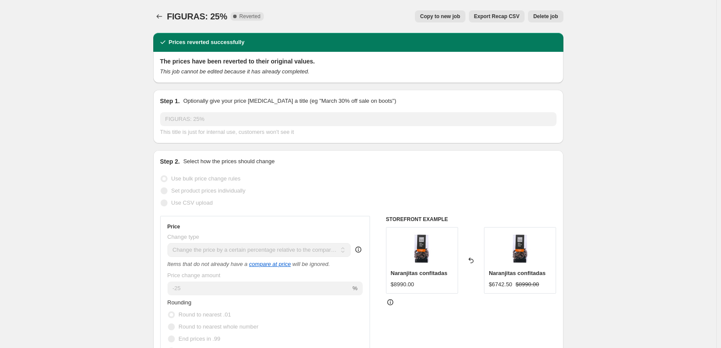
click at [446, 16] on span "Copy to new job" at bounding box center [440, 16] width 40 height 7
select select "pcap"
select select "tag"
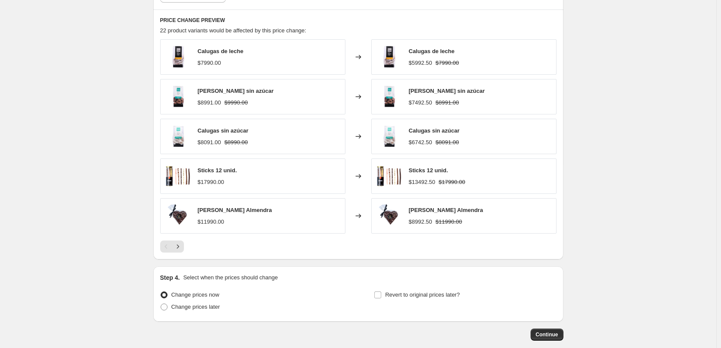
scroll to position [624, 0]
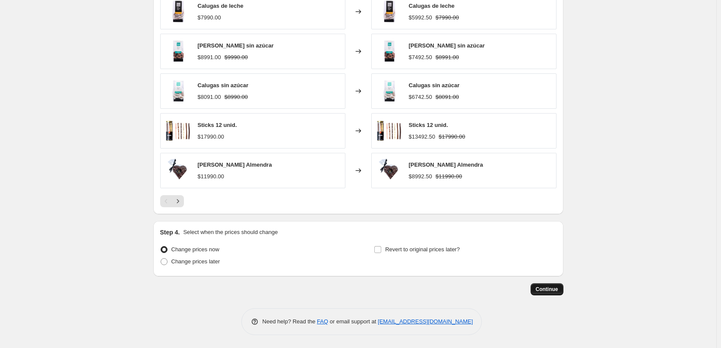
click at [549, 292] on span "Continue" at bounding box center [547, 289] width 22 height 7
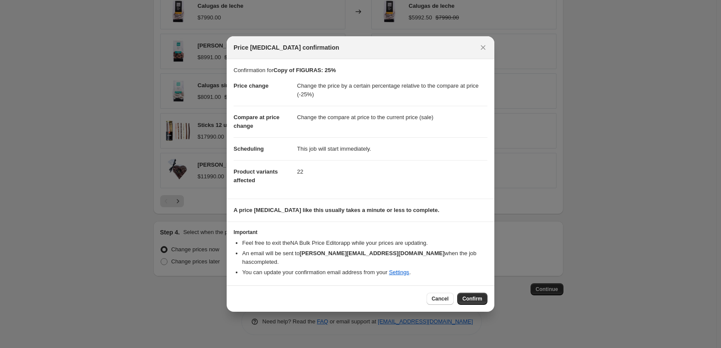
click at [471, 296] on span "Confirm" at bounding box center [472, 298] width 20 height 7
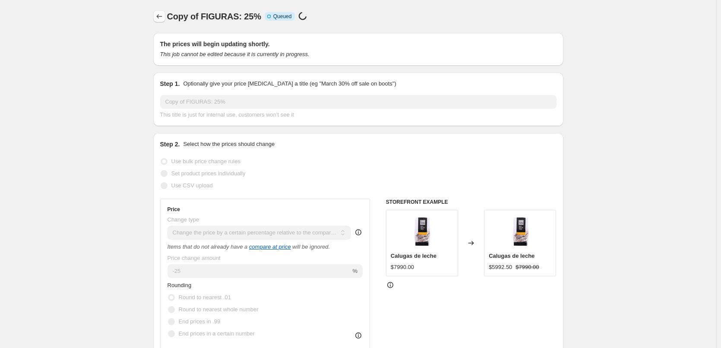
click at [159, 16] on icon "Price change jobs" at bounding box center [159, 16] width 9 height 9
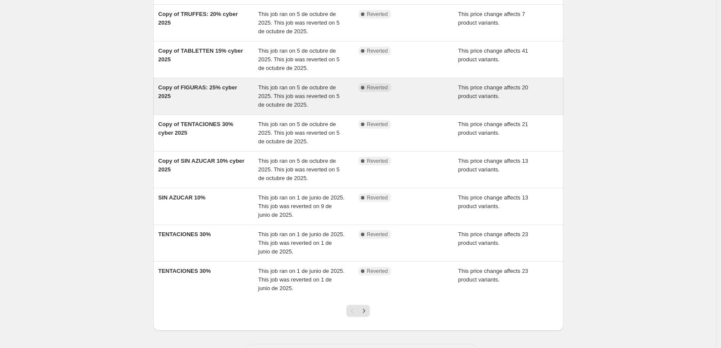
scroll to position [166, 0]
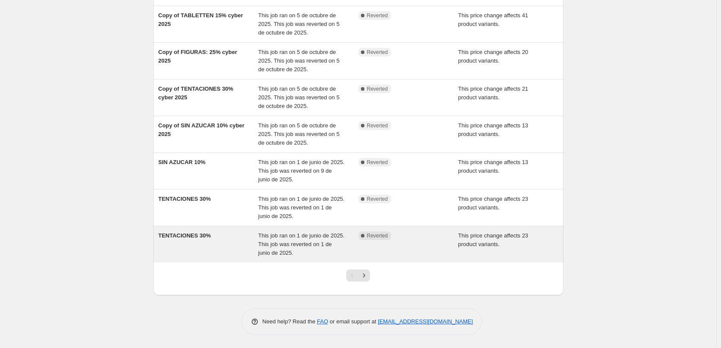
click at [211, 232] on div "TENTACIONES 30%" at bounding box center [208, 244] width 100 height 26
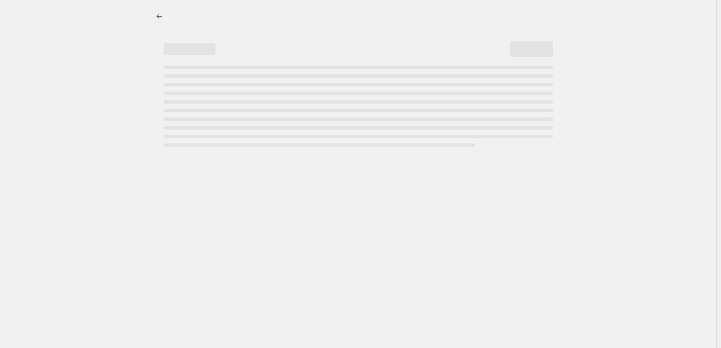
select select "pcap"
select select "tag"
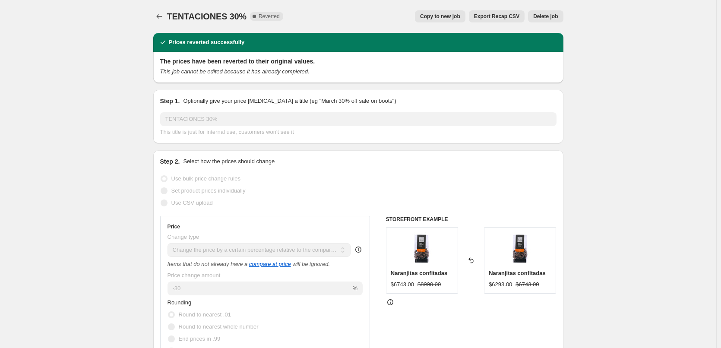
click at [438, 22] on button "Copy to new job" at bounding box center [440, 16] width 50 height 12
select select "pcap"
select select "tag"
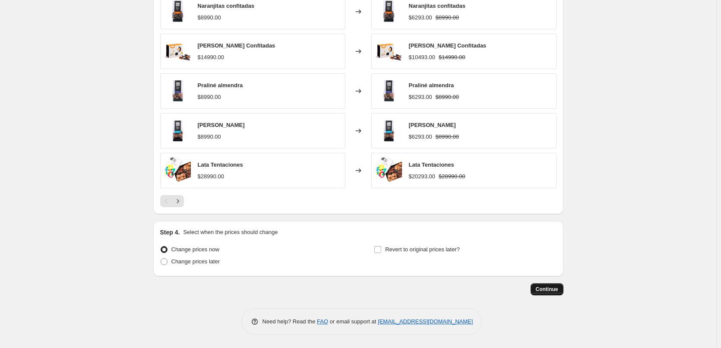
click at [552, 288] on span "Continue" at bounding box center [547, 289] width 22 height 7
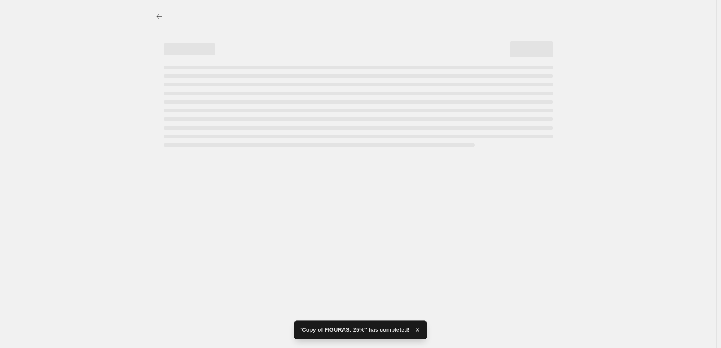
select select "pcap"
select select "tag"
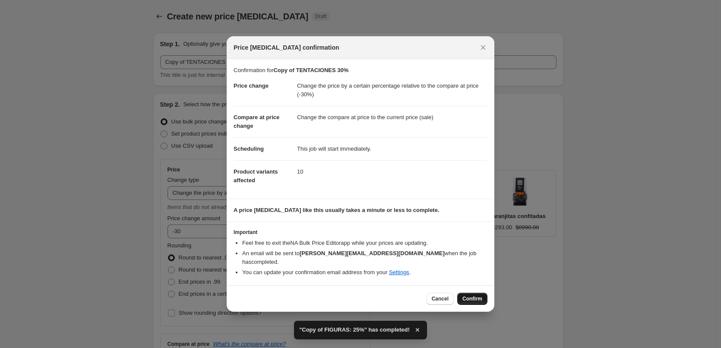
click at [475, 295] on span "Confirm" at bounding box center [472, 298] width 20 height 7
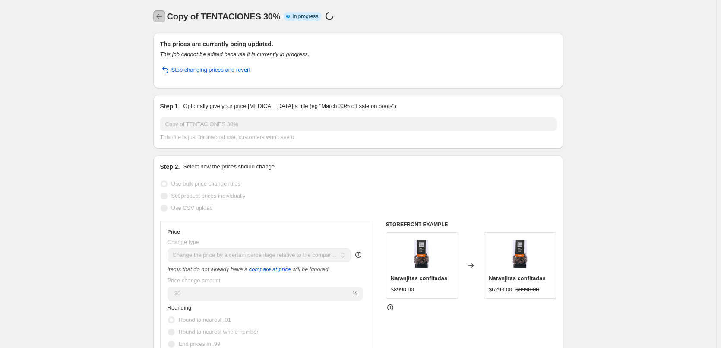
click at [164, 17] on icon "Price change jobs" at bounding box center [159, 16] width 9 height 9
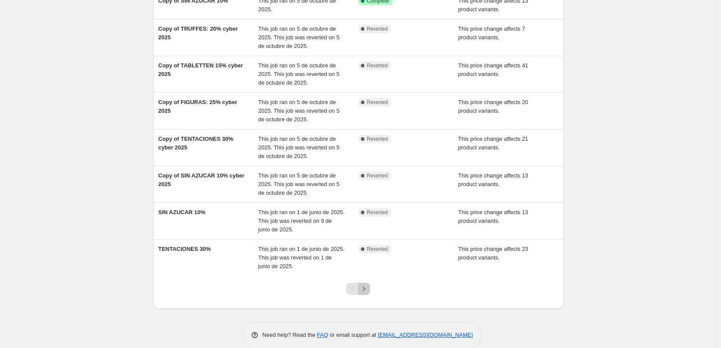
click at [370, 291] on button "Next" at bounding box center [364, 289] width 12 height 12
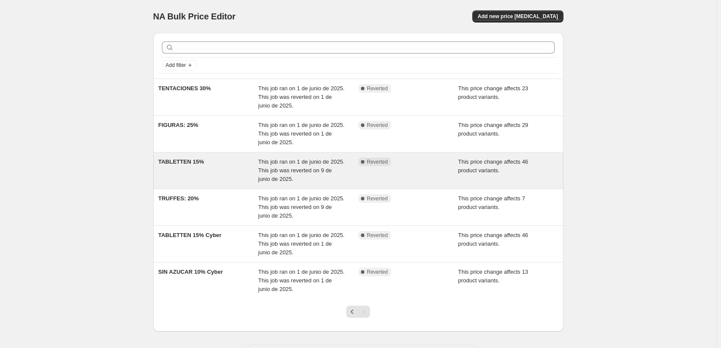
click at [211, 163] on div "TABLETTEN 15%" at bounding box center [208, 171] width 100 height 26
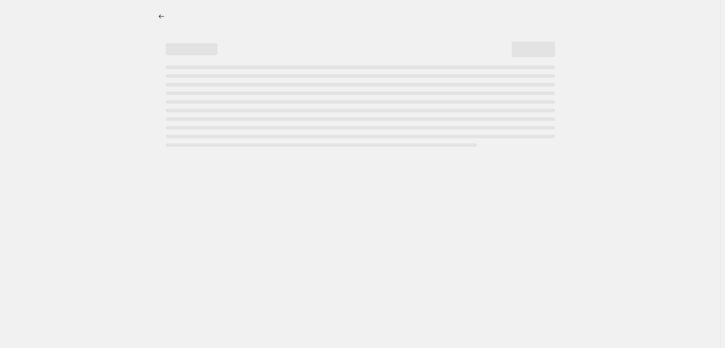
select select "pcap"
select select "tag"
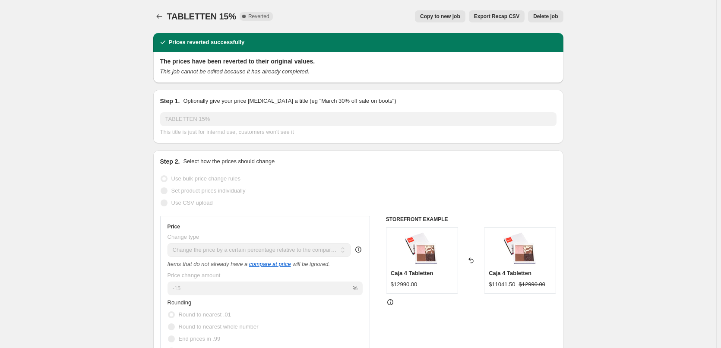
click at [435, 15] on span "Copy to new job" at bounding box center [440, 16] width 40 height 7
select select "pcap"
select select "tag"
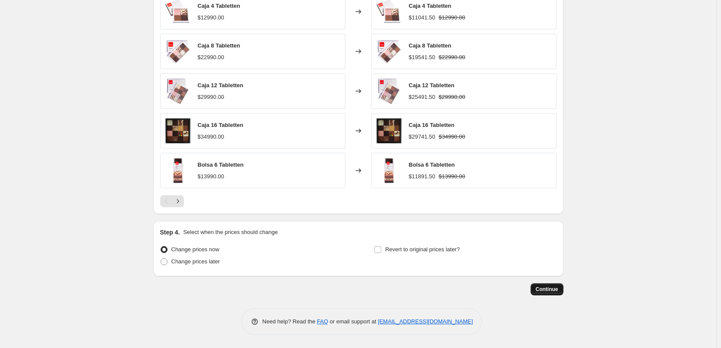
click at [547, 292] on span "Continue" at bounding box center [547, 289] width 22 height 7
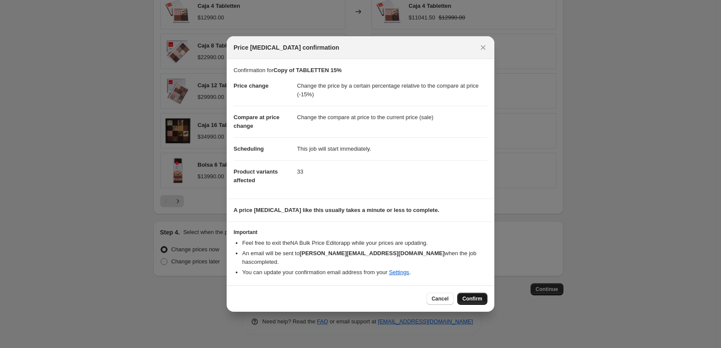
click at [475, 295] on span "Confirm" at bounding box center [472, 298] width 20 height 7
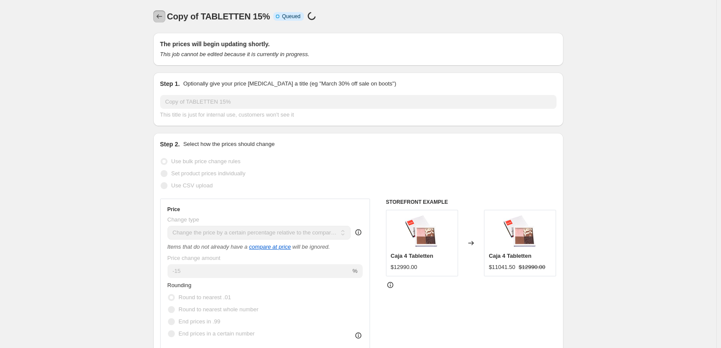
click at [160, 14] on icon "Price change jobs" at bounding box center [159, 16] width 9 height 9
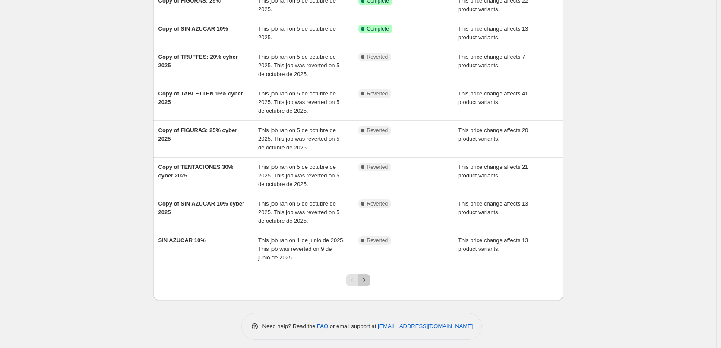
click at [368, 278] on icon "Next" at bounding box center [363, 280] width 9 height 9
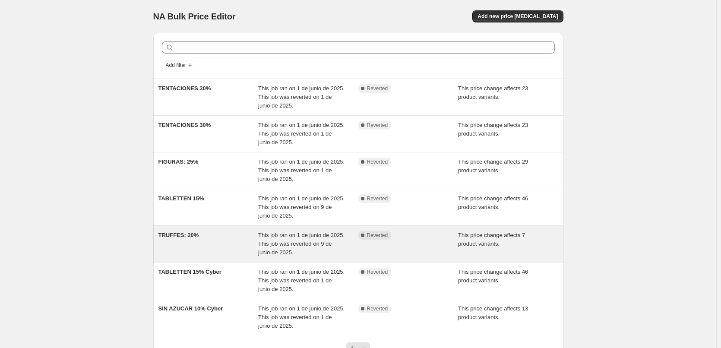
click at [219, 236] on div "TRUFFES: 20%" at bounding box center [208, 244] width 100 height 26
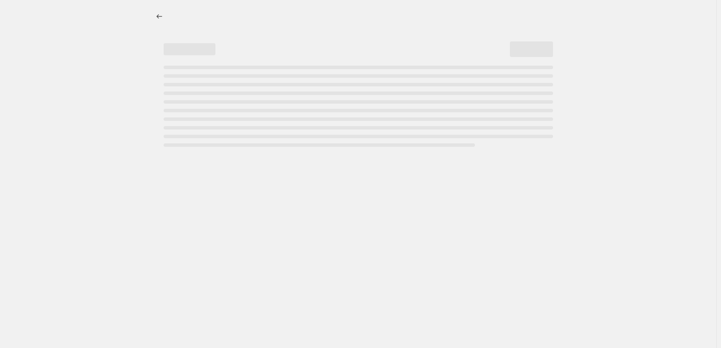
select select "pcap"
select select "tag"
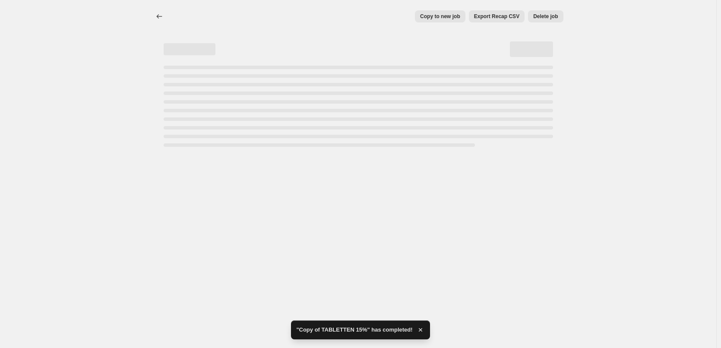
select select "pcap"
select select "tag"
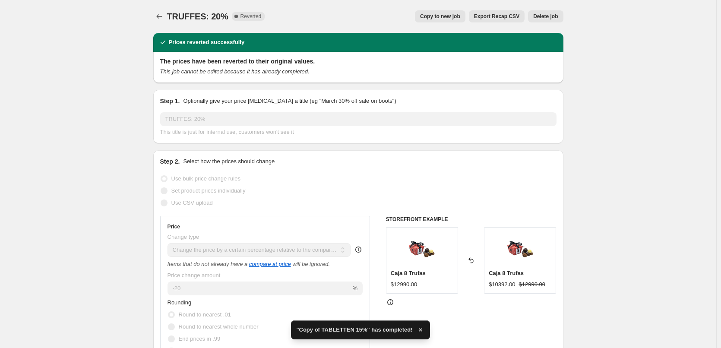
click at [458, 22] on button "Copy to new job" at bounding box center [440, 16] width 50 height 12
select select "pcap"
select select "tag"
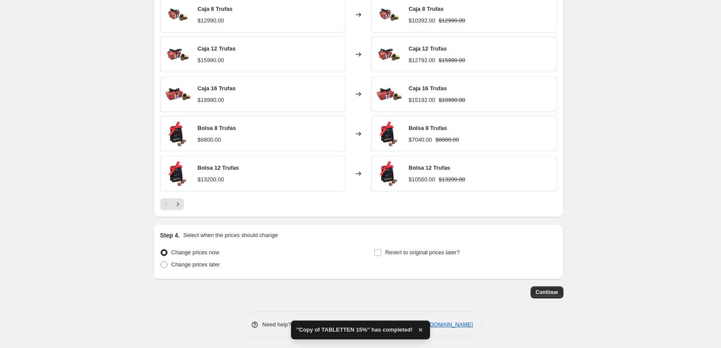
scroll to position [624, 0]
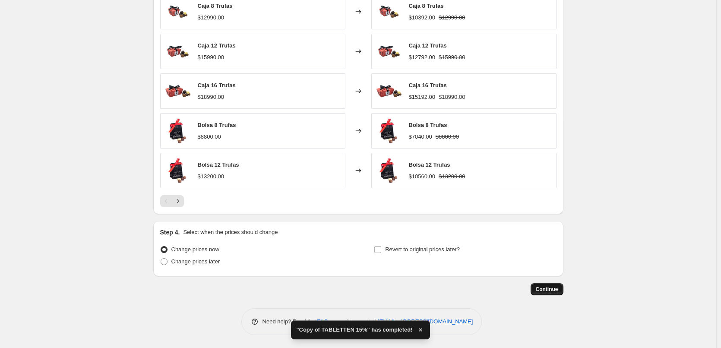
click at [559, 286] on button "Continue" at bounding box center [546, 289] width 33 height 12
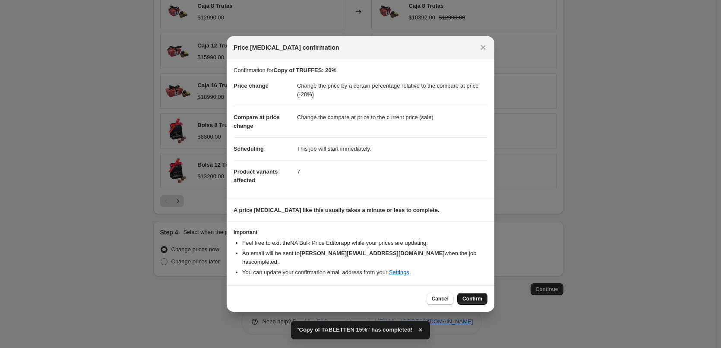
click at [483, 293] on button "Confirm" at bounding box center [472, 299] width 30 height 12
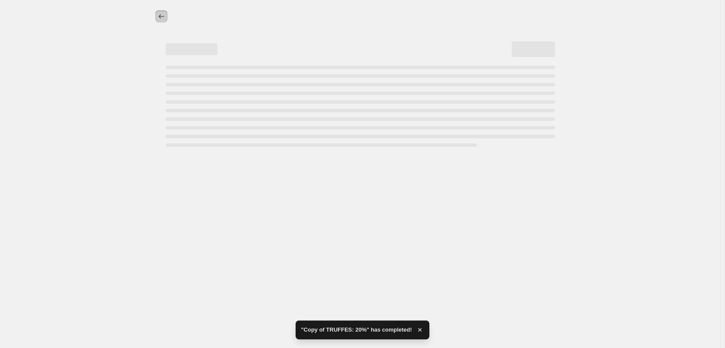
click at [162, 14] on icon "Price change jobs" at bounding box center [161, 16] width 9 height 9
